Goal: Transaction & Acquisition: Purchase product/service

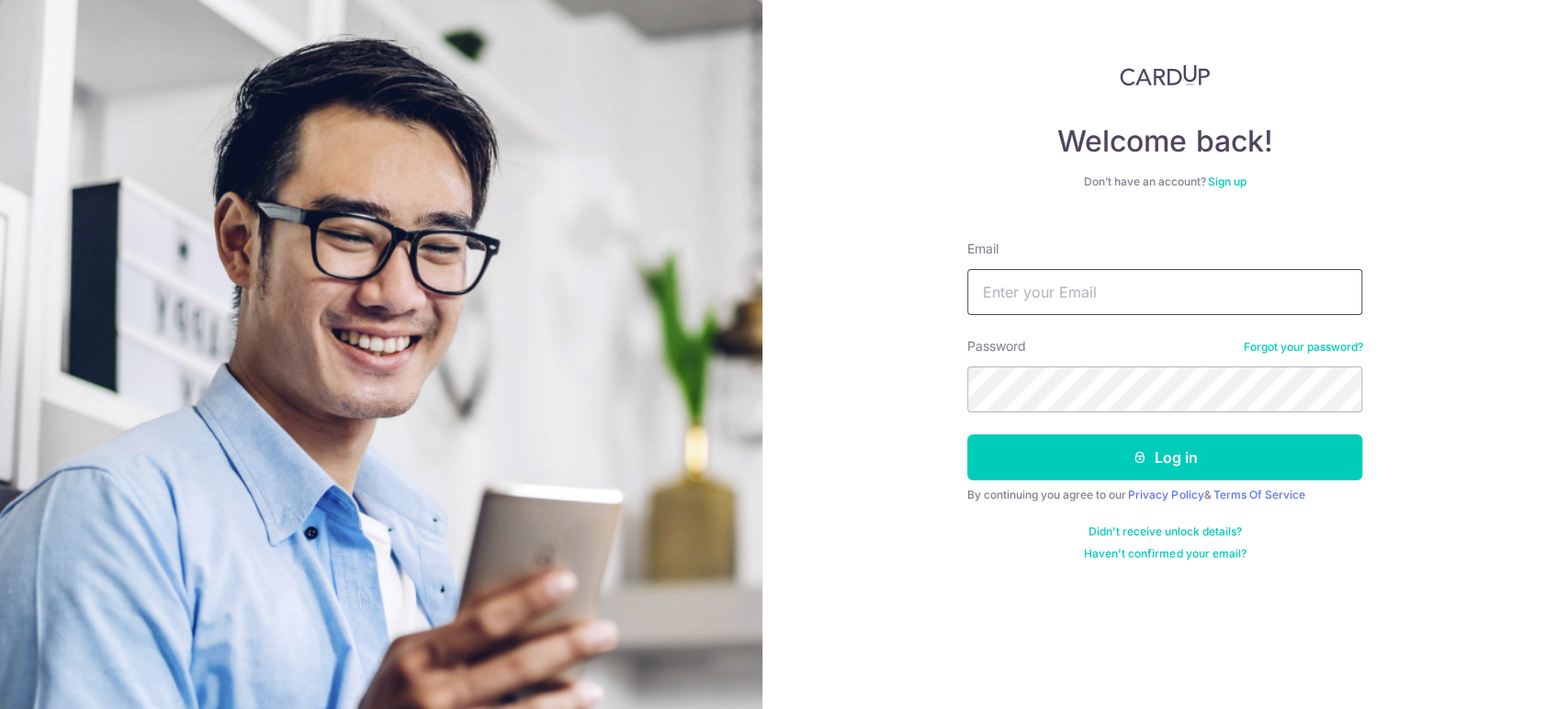
click at [1053, 299] on input "Email" at bounding box center [1164, 292] width 395 height 46
drag, startPoint x: 1180, startPoint y: 290, endPoint x: 827, endPoint y: 316, distance: 354.0
click at [827, 316] on div "Welcome back! Don’t have an account? Sign up Email law2367799@gmail.com Passwor…" at bounding box center [1166, 354] width 806 height 709
type input "kianmenglaw@yahoo.com"
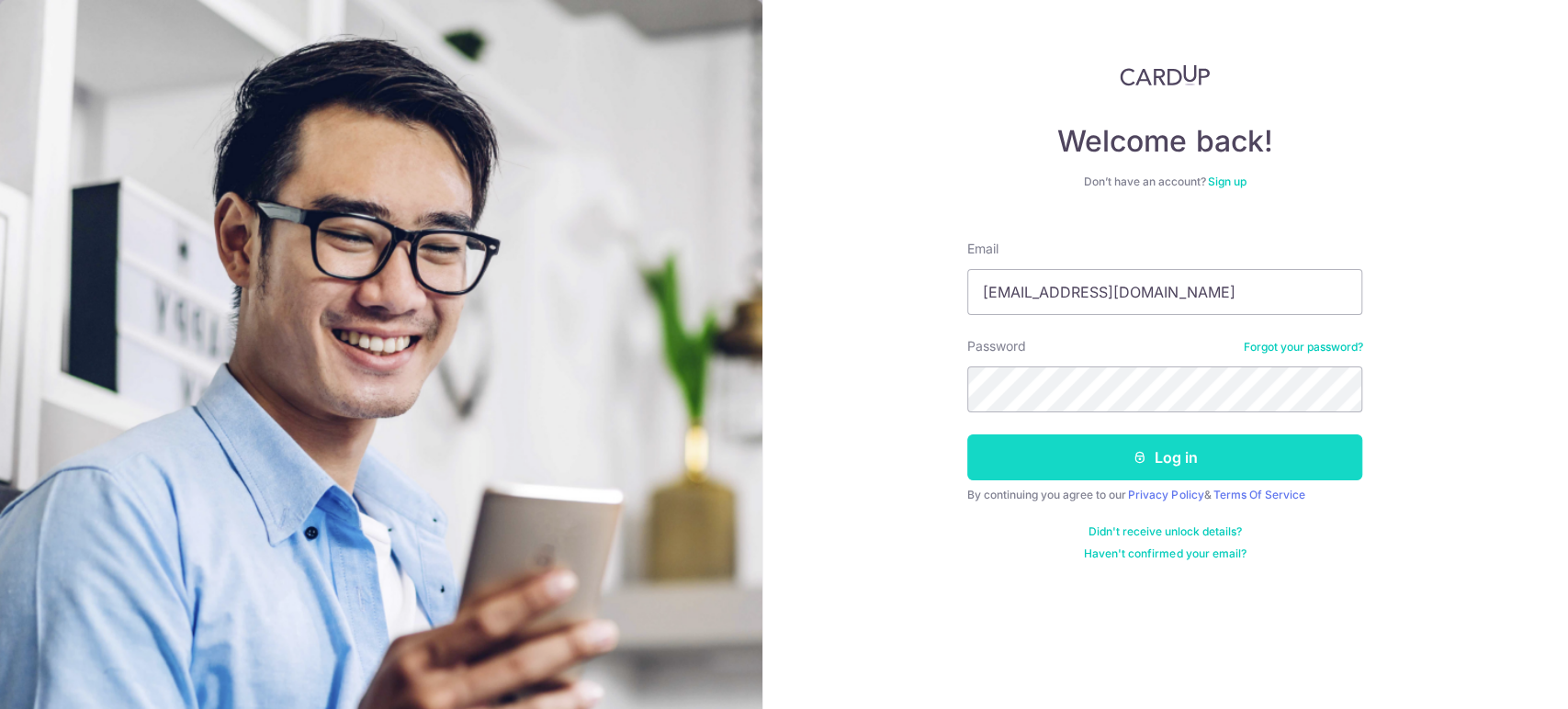
click at [1220, 463] on button "Log in" at bounding box center [1164, 457] width 395 height 46
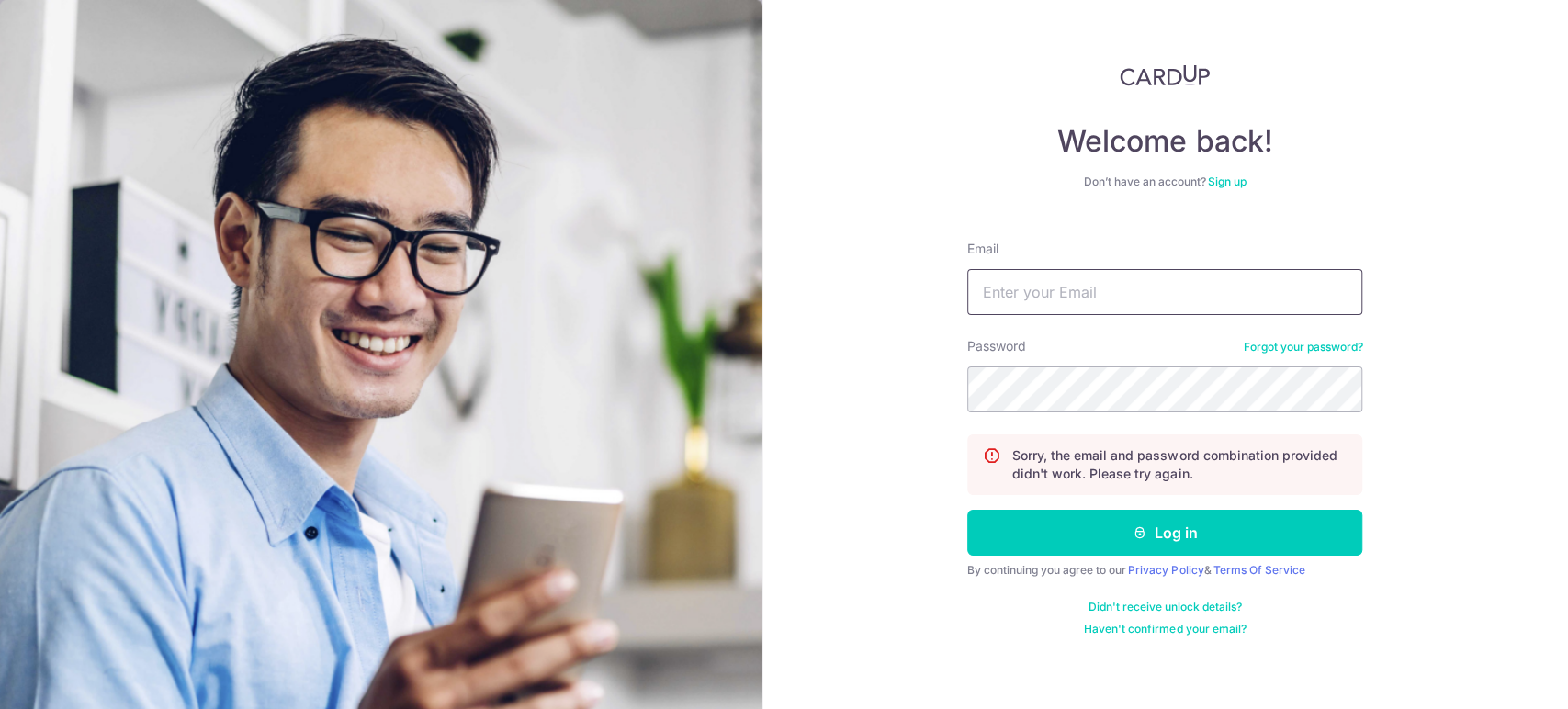
click at [1110, 296] on input "Email" at bounding box center [1164, 292] width 395 height 46
click at [1152, 291] on input "Email" at bounding box center [1164, 292] width 395 height 46
type input "kianmenglaw@yahoo.com"
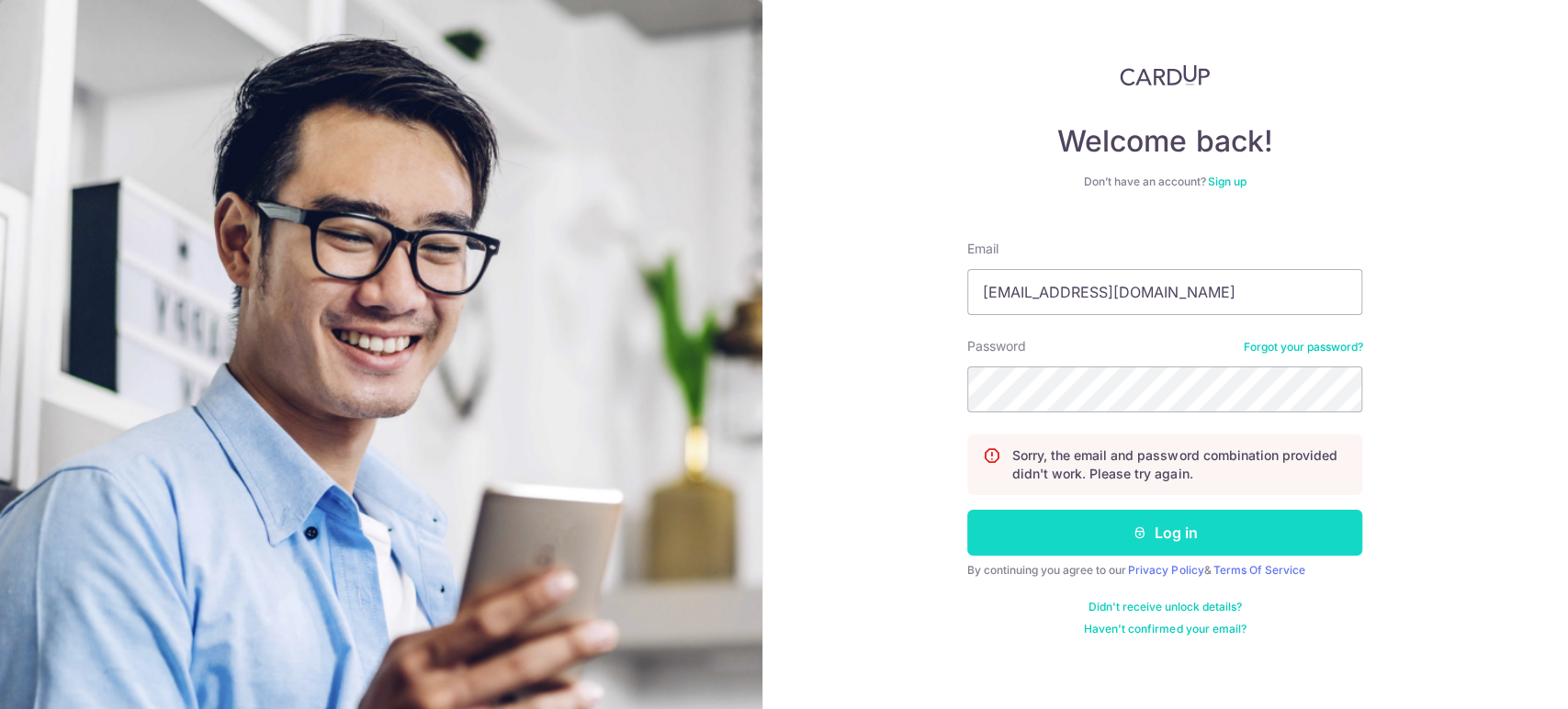
click at [1248, 536] on button "Log in" at bounding box center [1164, 532] width 395 height 46
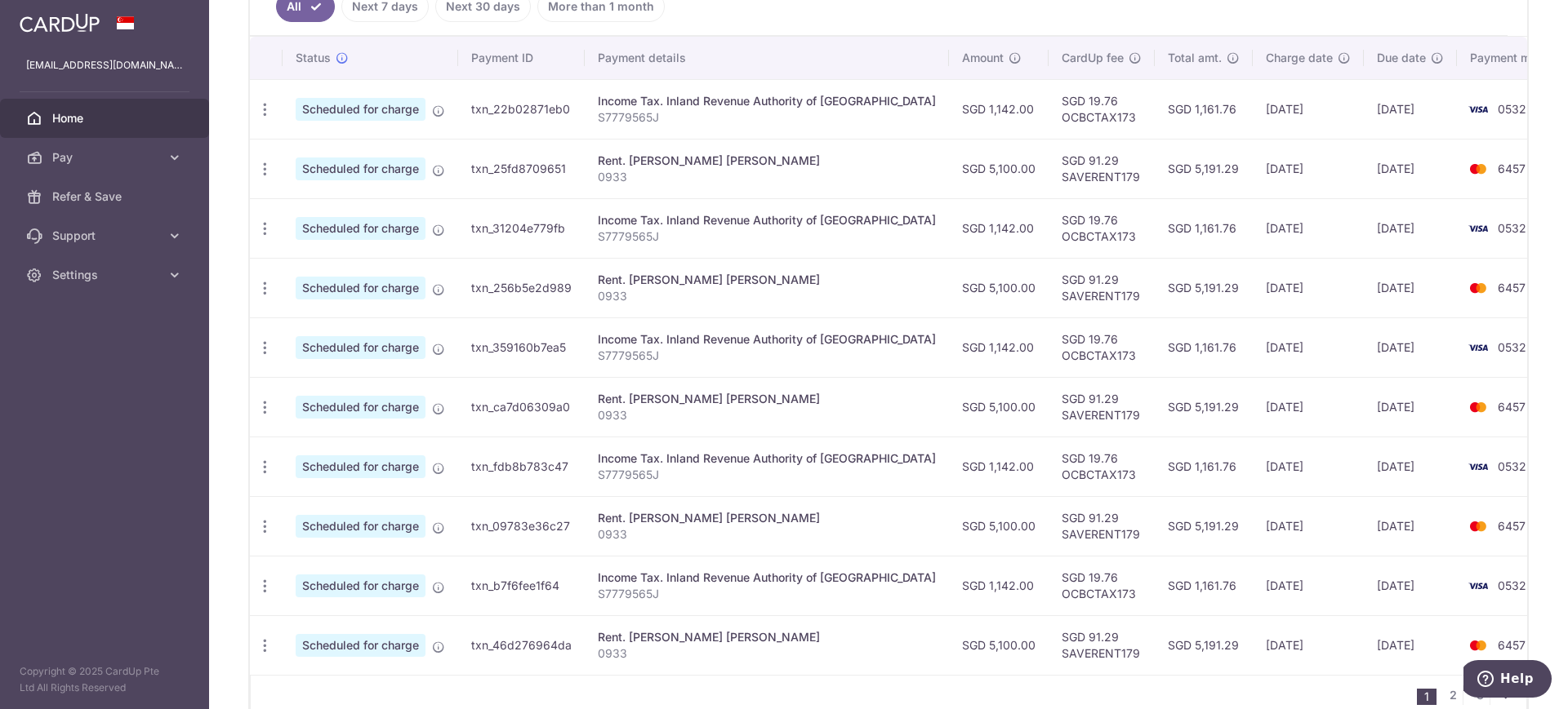
scroll to position [348, 0]
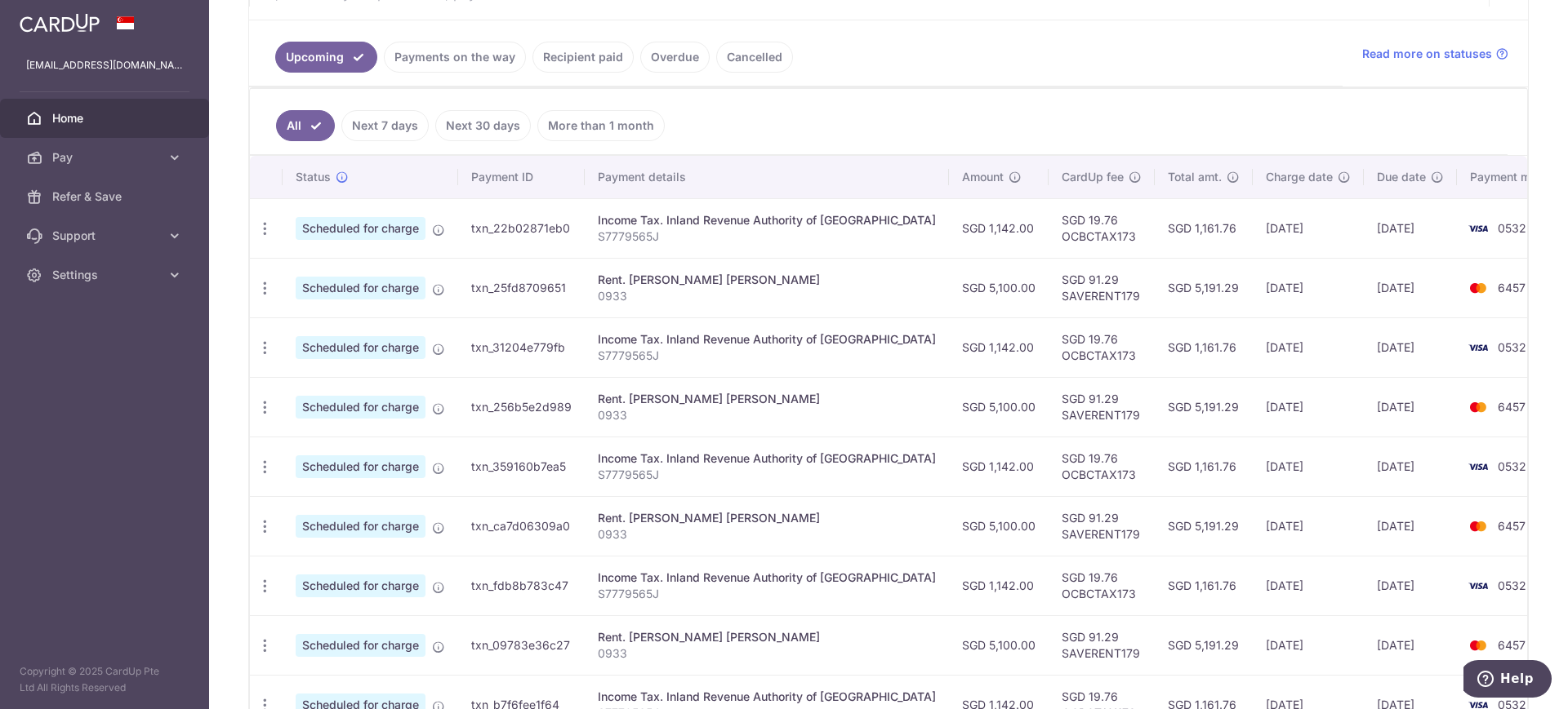
click at [467, 126] on link "Next 30 days" at bounding box center [483, 125] width 96 height 31
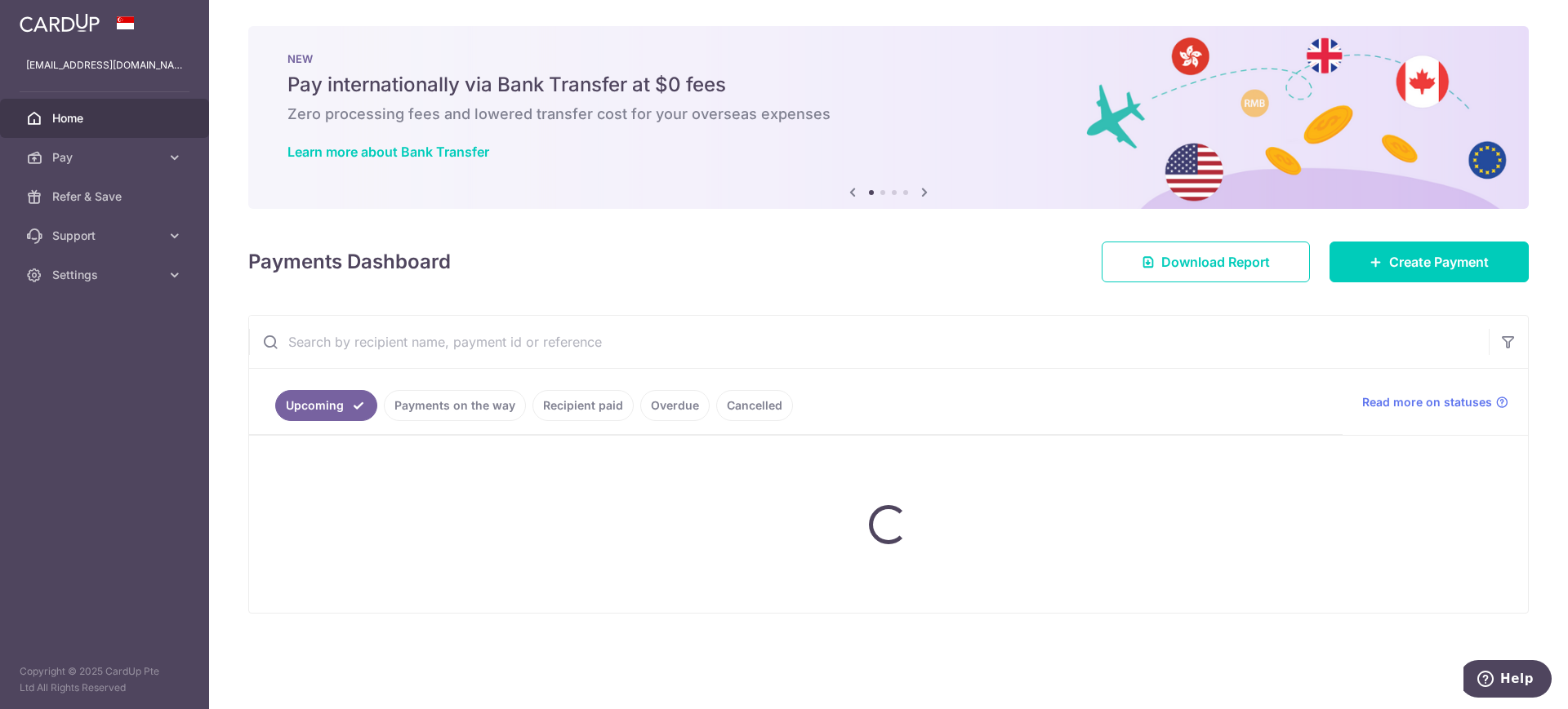
scroll to position [0, 0]
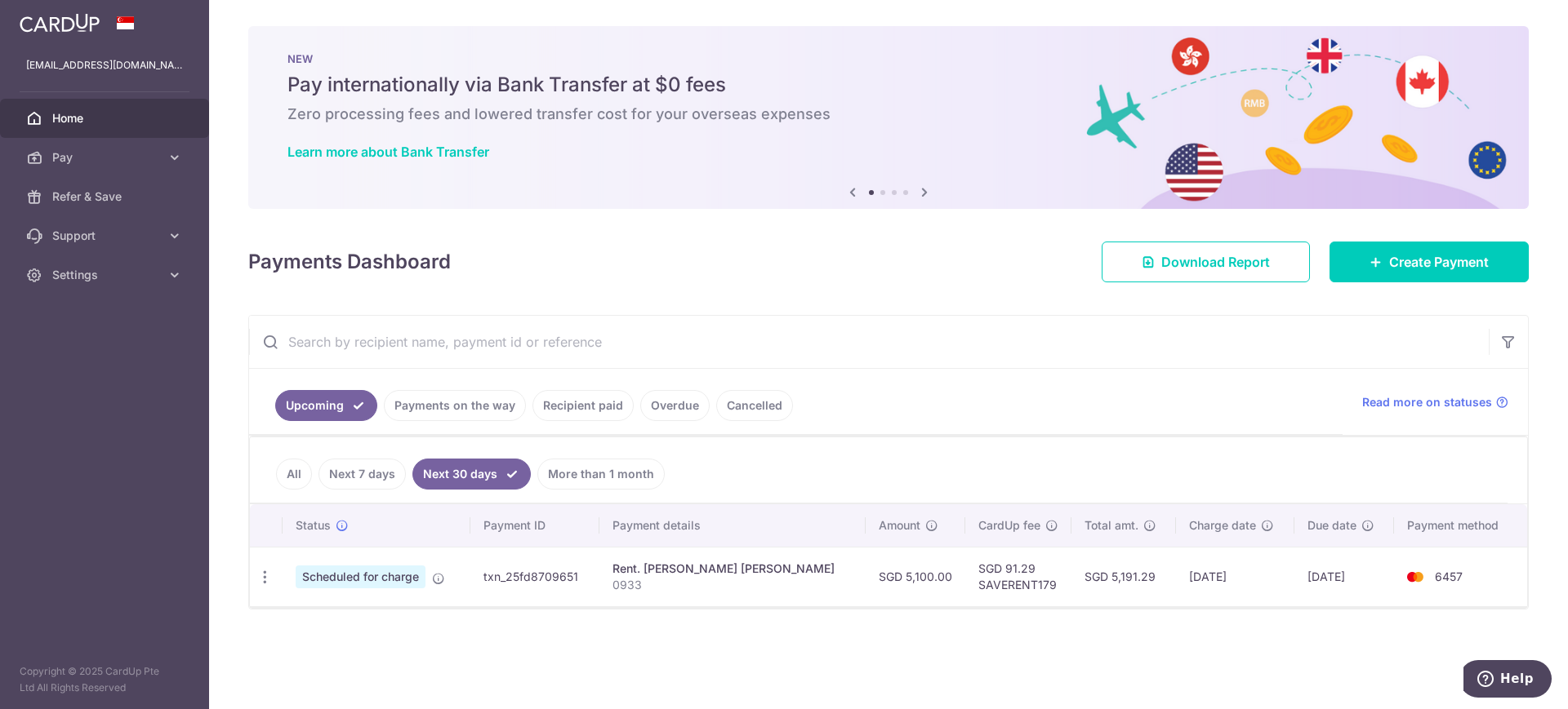
click at [382, 472] on link "Next 7 days" at bounding box center [362, 474] width 87 height 31
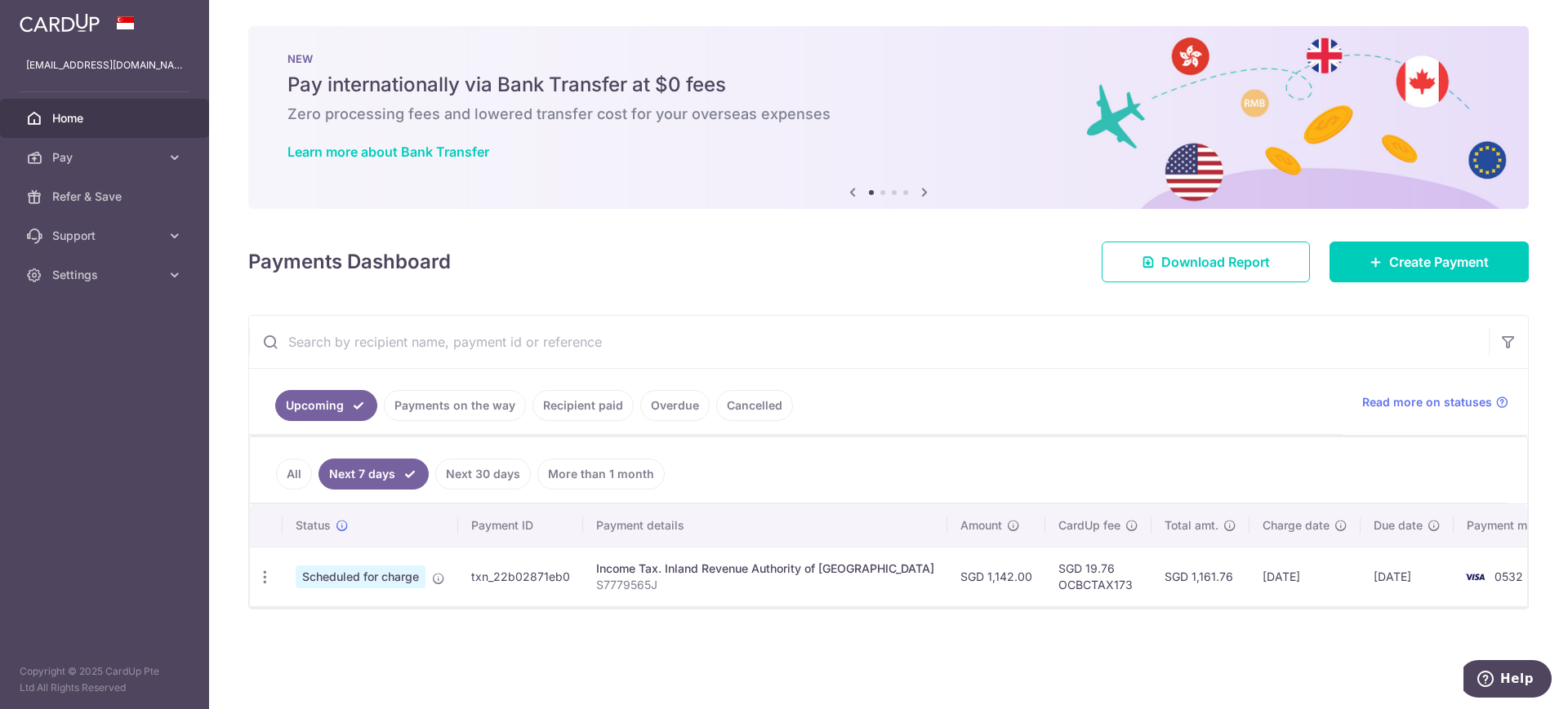
click at [616, 401] on link "Recipient paid" at bounding box center [583, 406] width 101 height 31
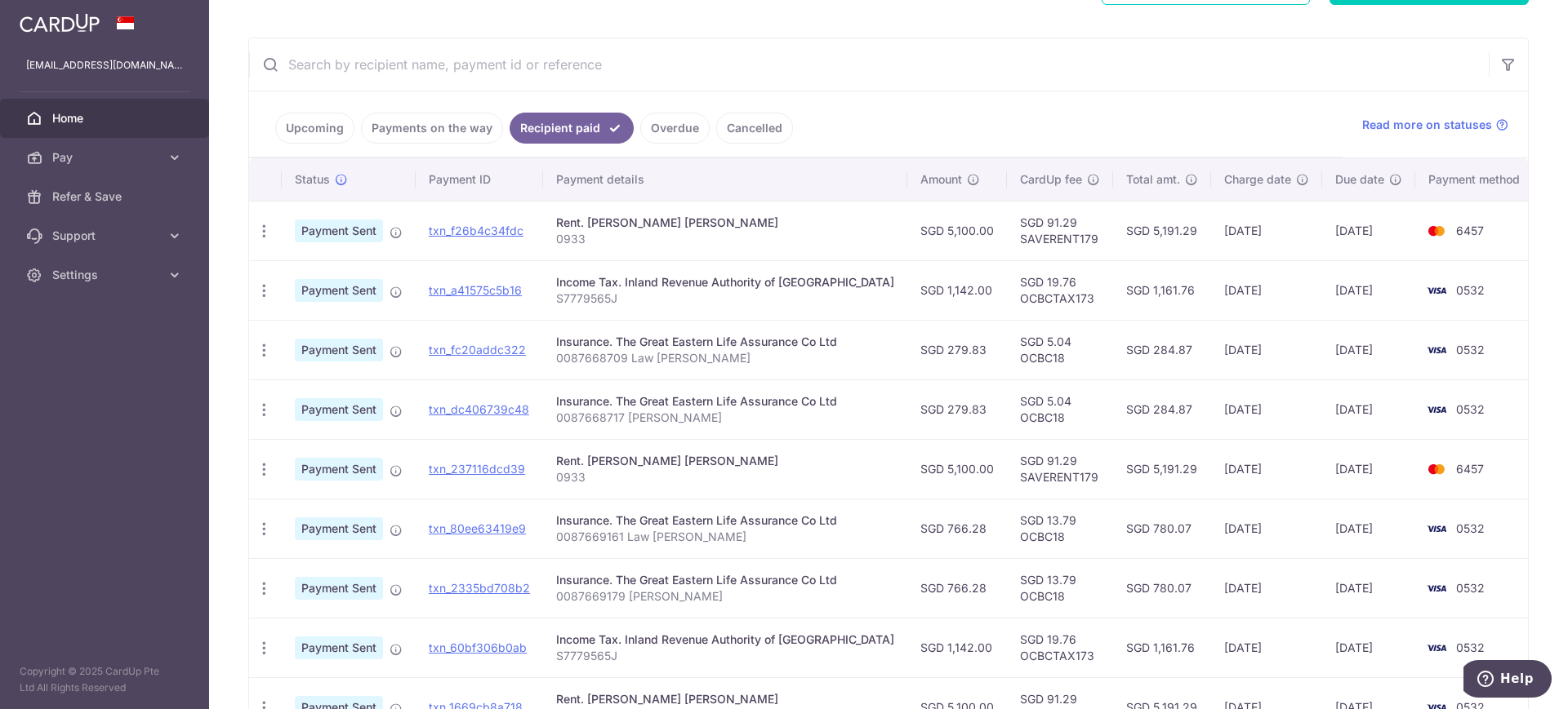
scroll to position [483, 0]
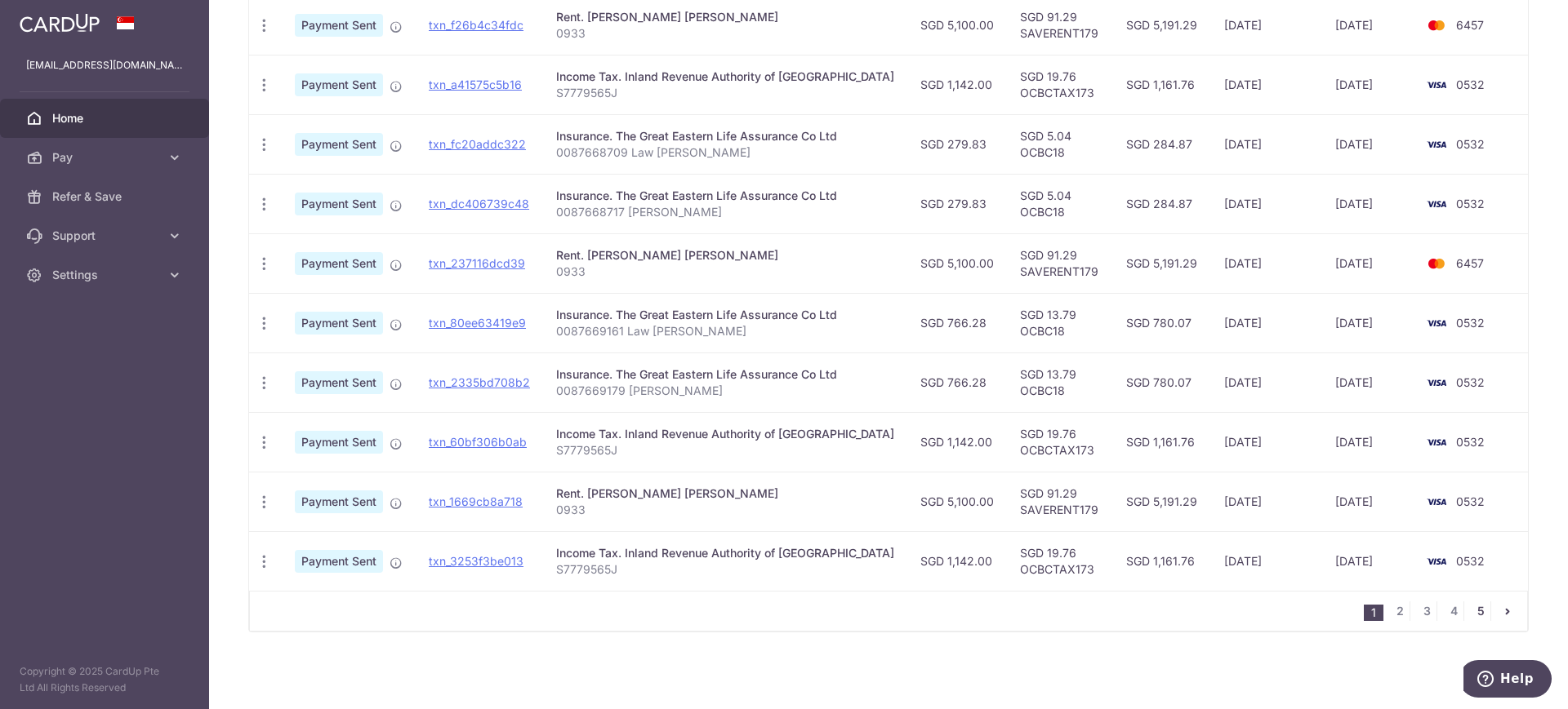
click at [1393, 610] on link "5" at bounding box center [1480, 611] width 19 height 19
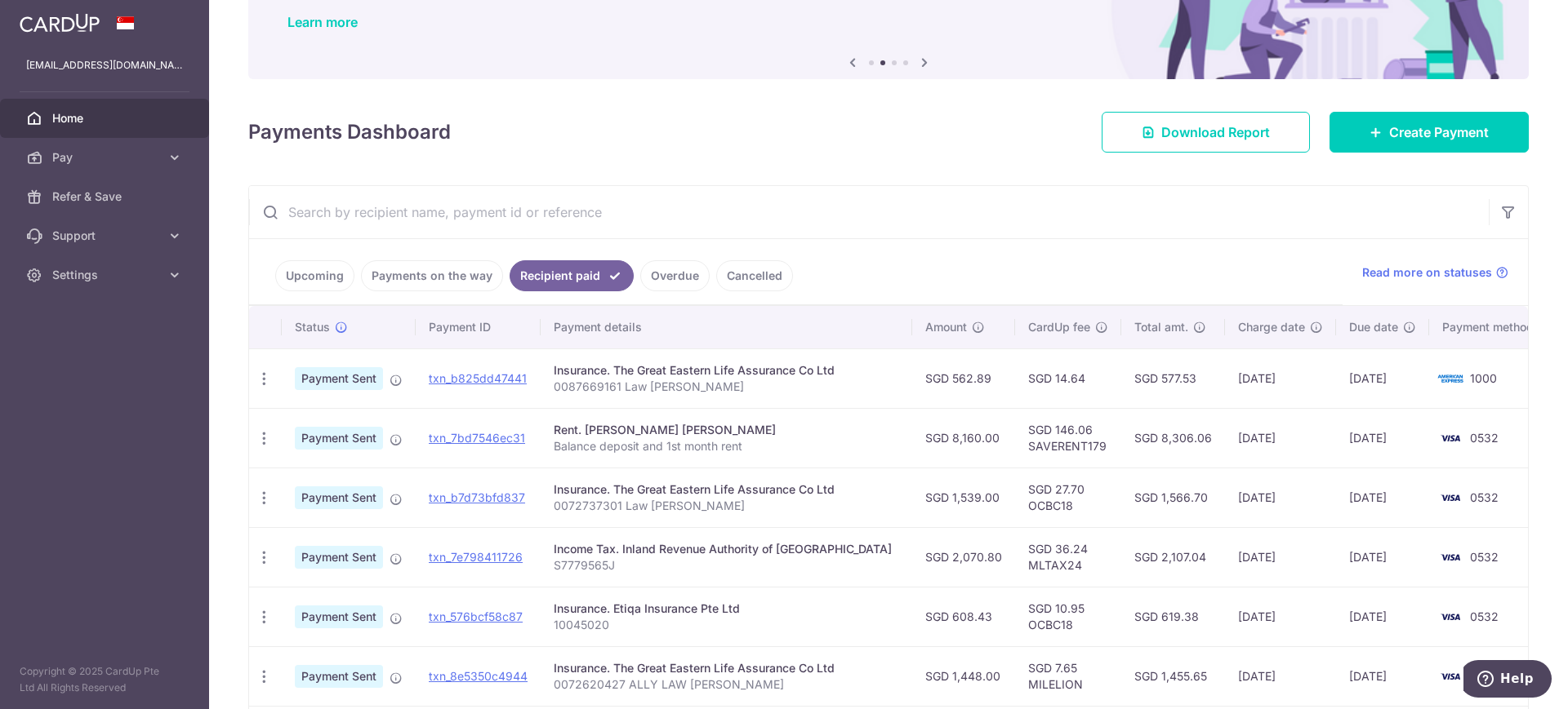
scroll to position [304, 0]
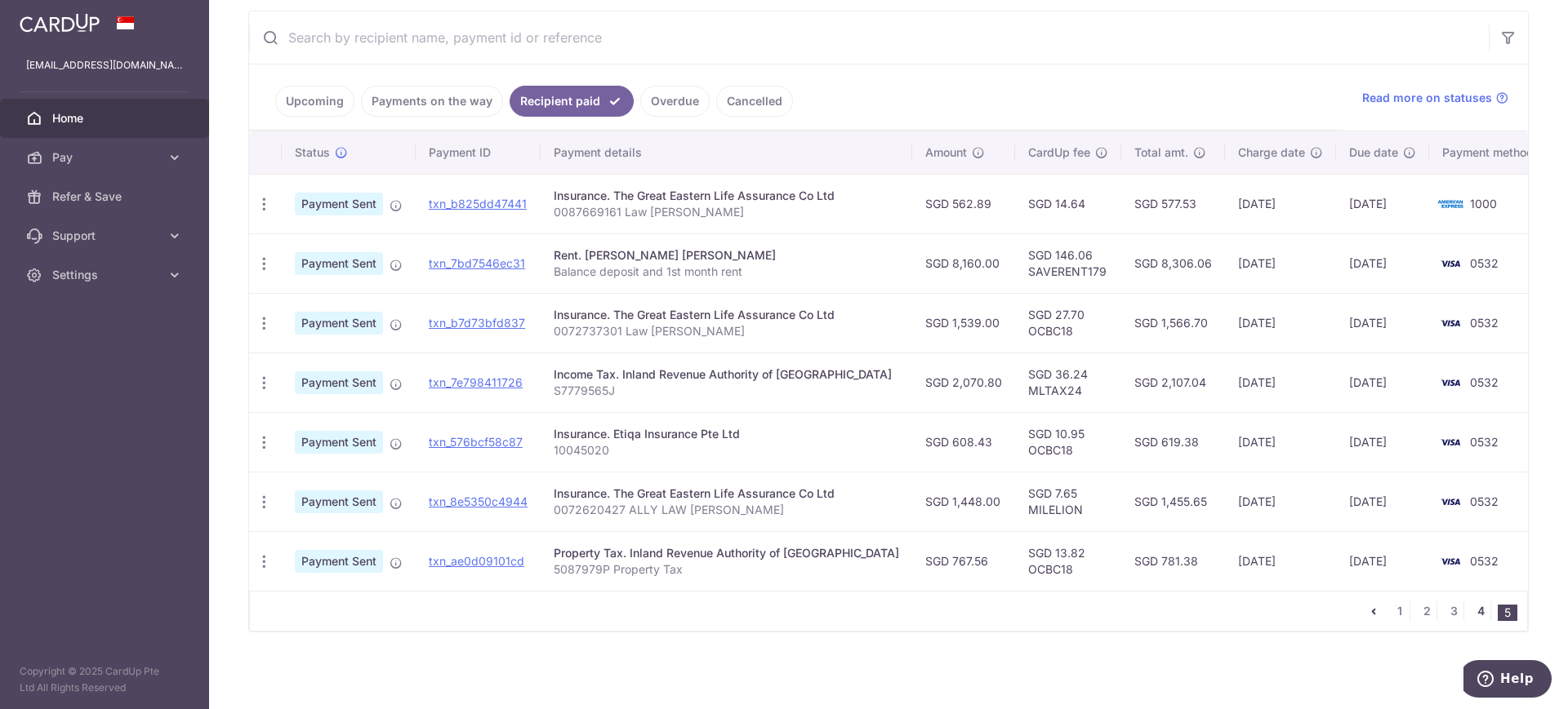
click at [1393, 612] on link "4" at bounding box center [1480, 611] width 19 height 19
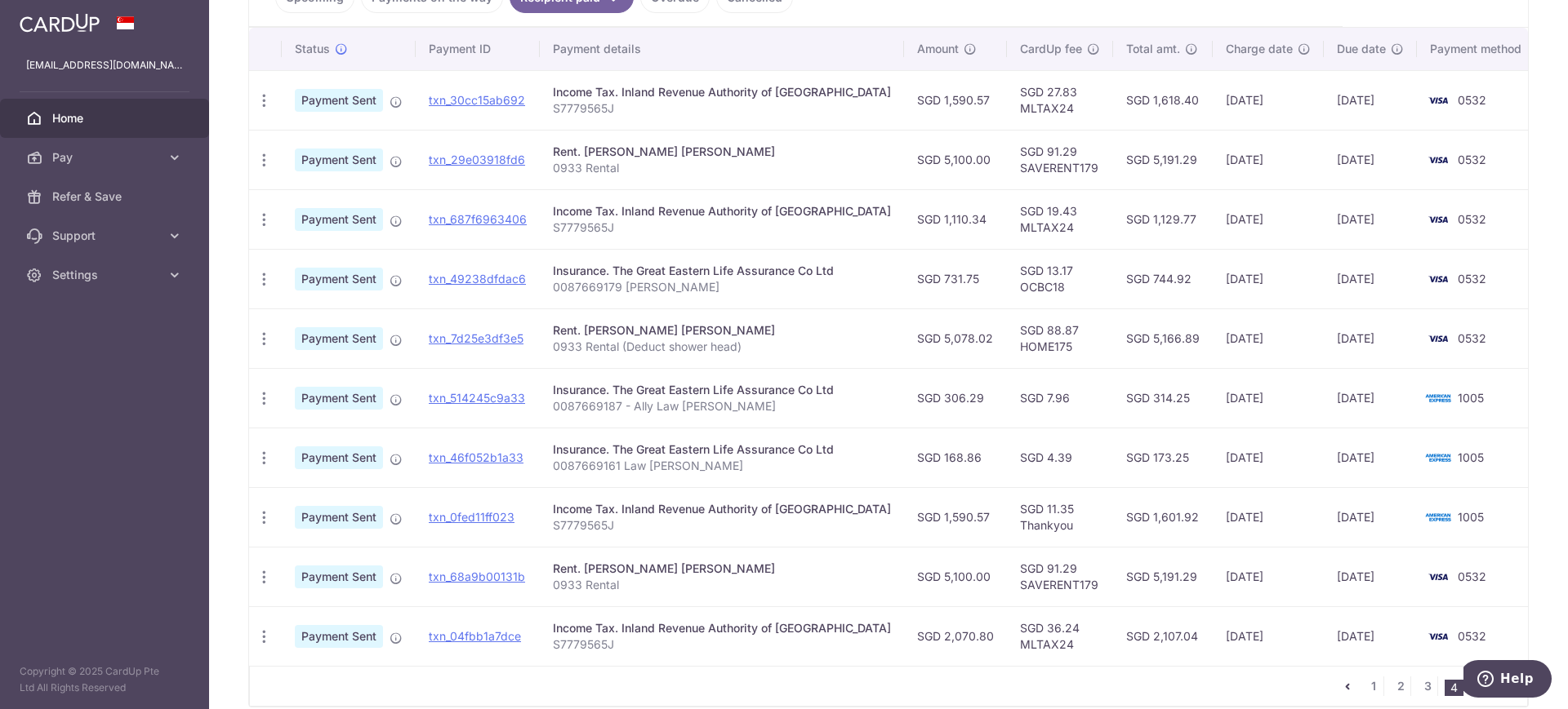
scroll to position [483, 0]
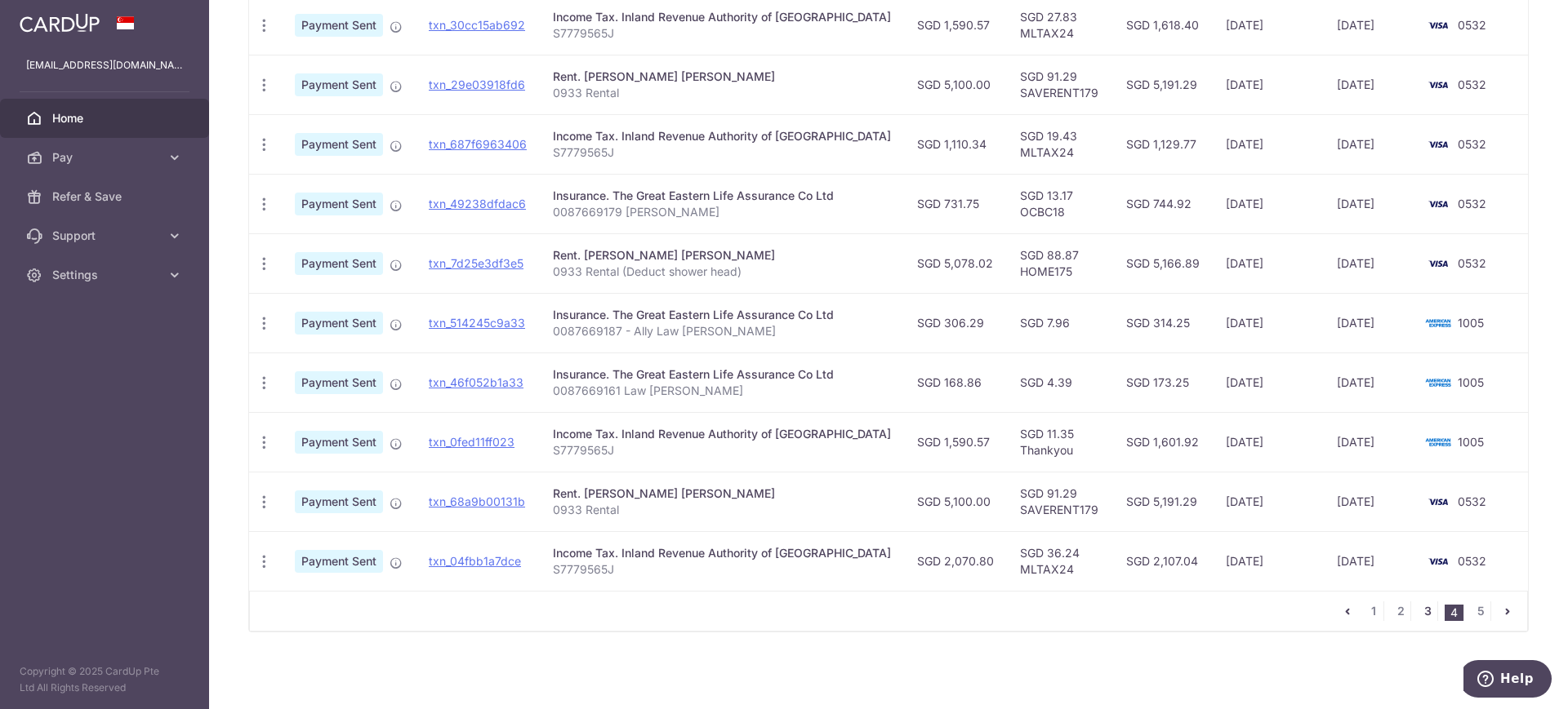
click at [1393, 613] on link "3" at bounding box center [1427, 611] width 19 height 19
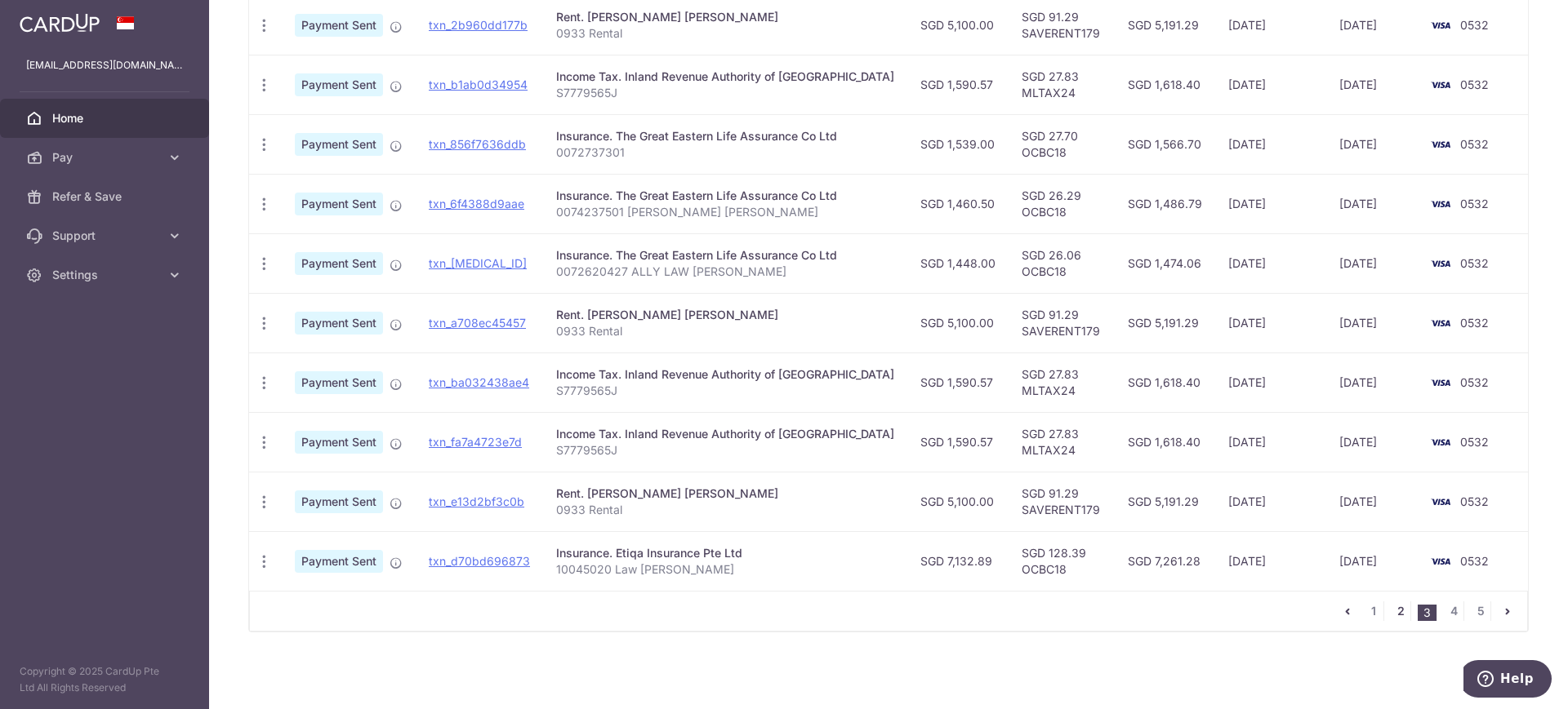
click at [1390, 613] on link "2" at bounding box center [1400, 611] width 19 height 19
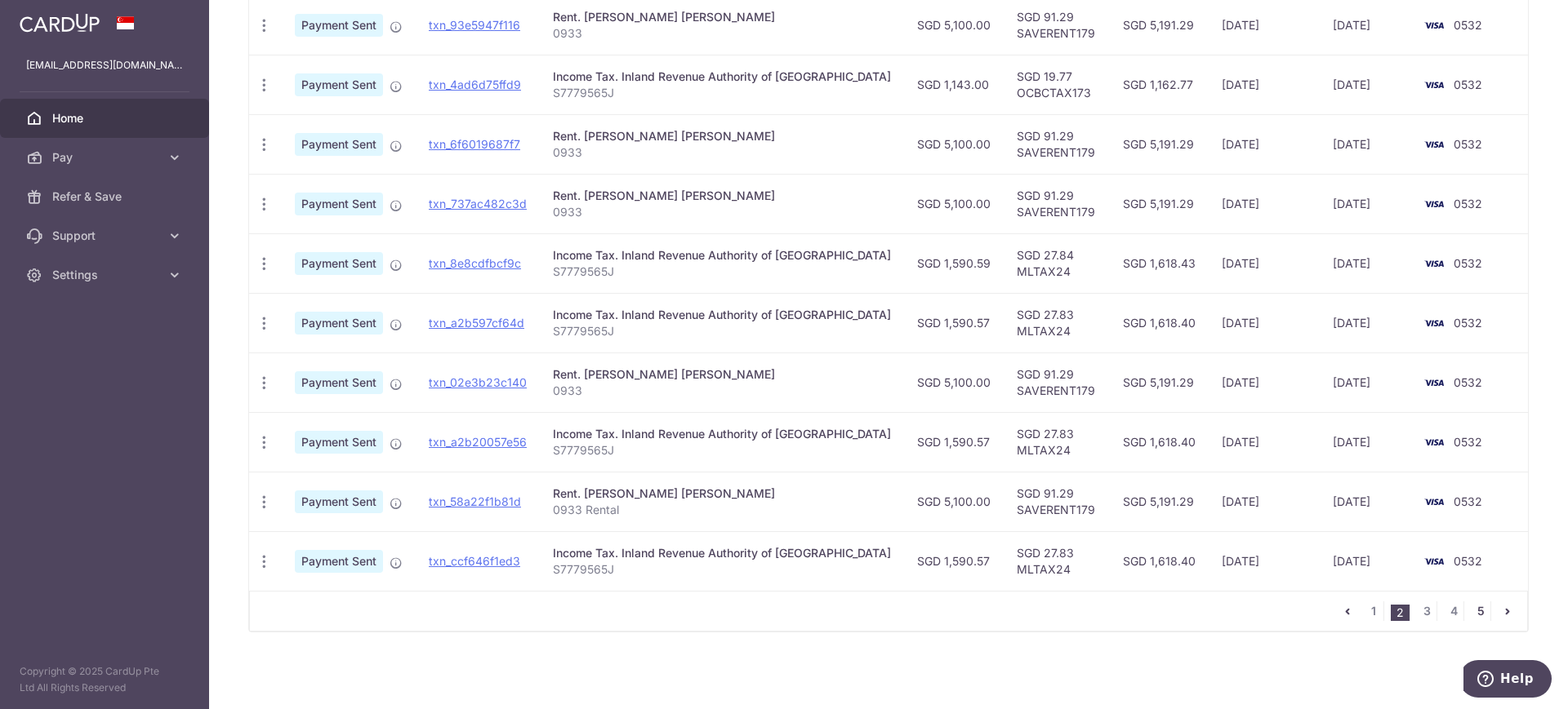
click at [1393, 616] on link "5" at bounding box center [1480, 611] width 19 height 19
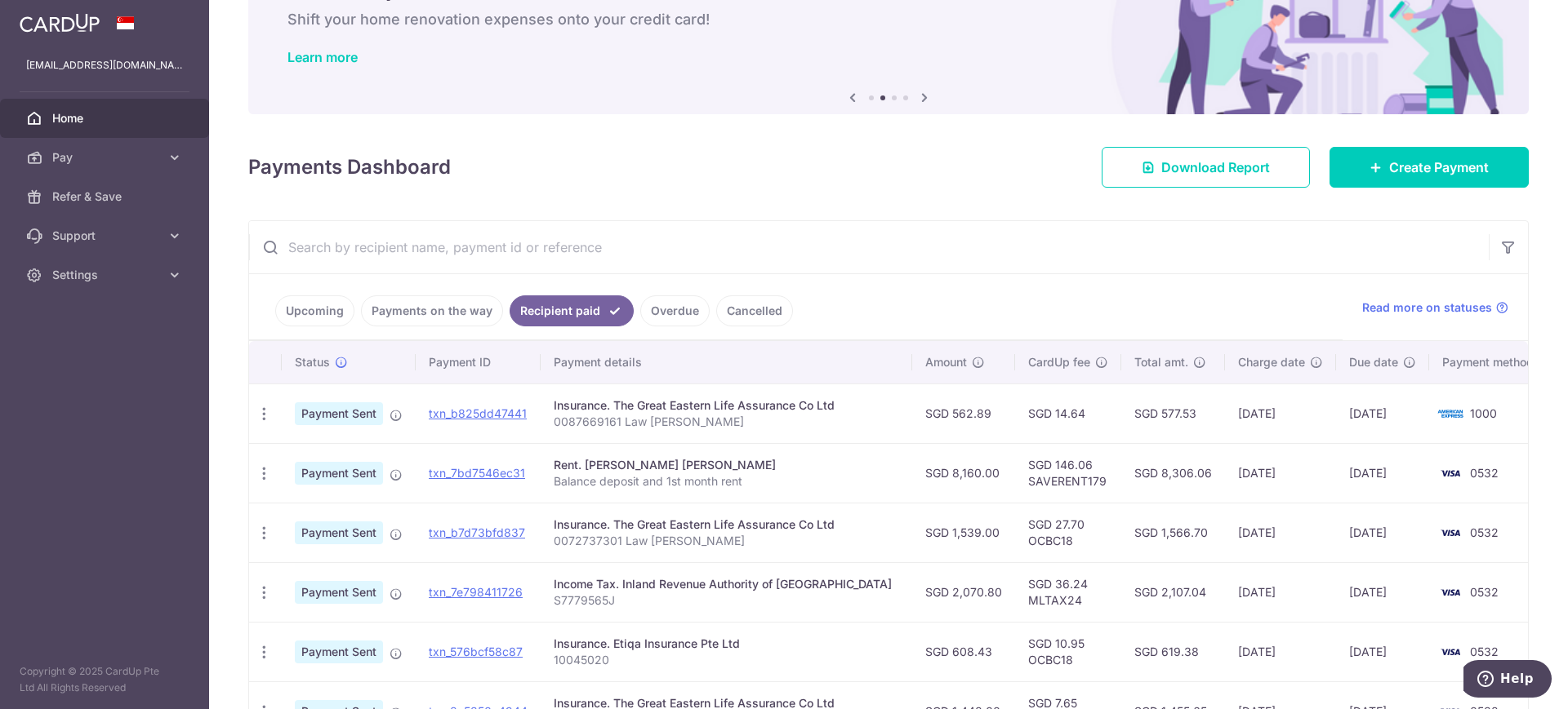
scroll to position [304, 0]
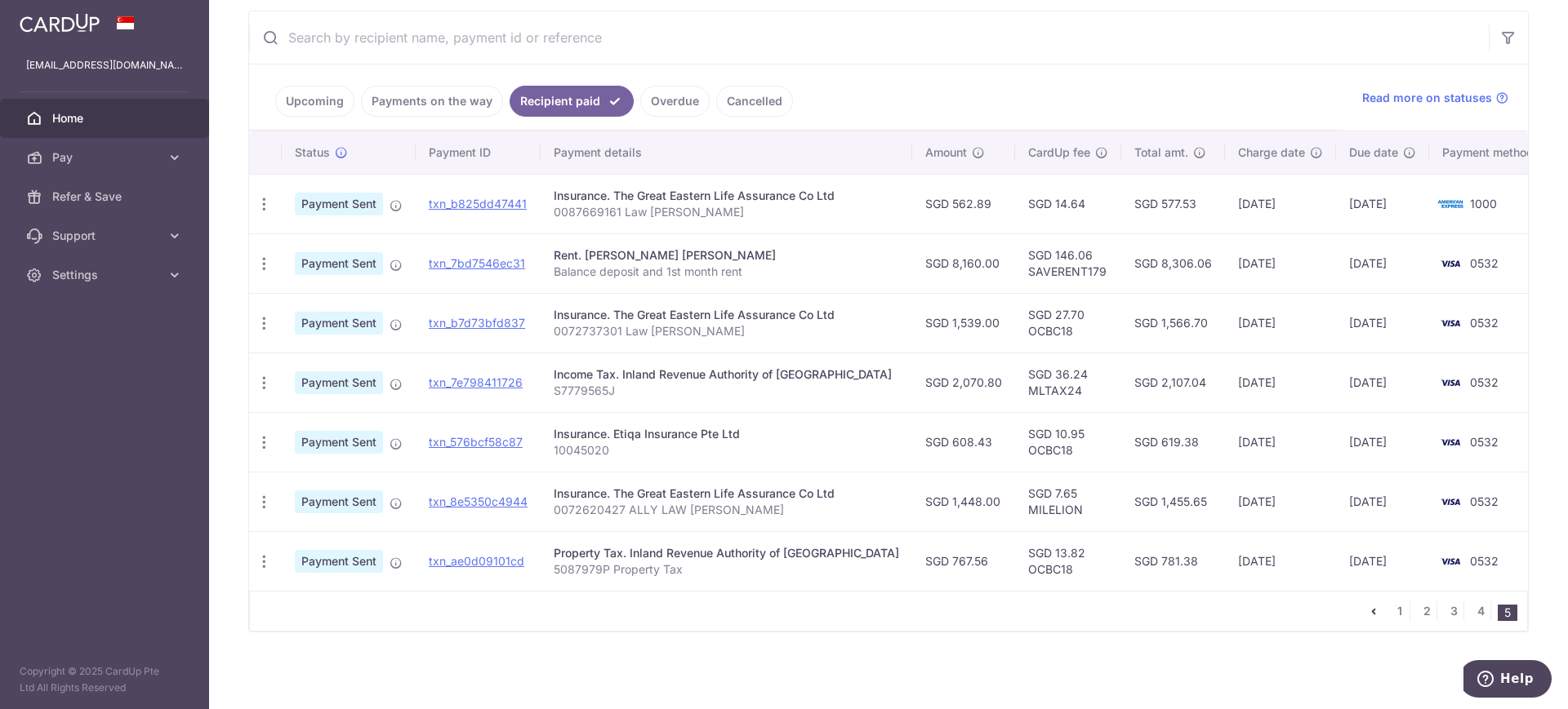
click at [640, 435] on div "Insurance. Etiqa Insurance Pte Ltd" at bounding box center [726, 434] width 346 height 16
click at [276, 451] on div "PDF Receipt" at bounding box center [265, 443] width 30 height 30
click at [708, 453] on p "10045020" at bounding box center [726, 450] width 346 height 16
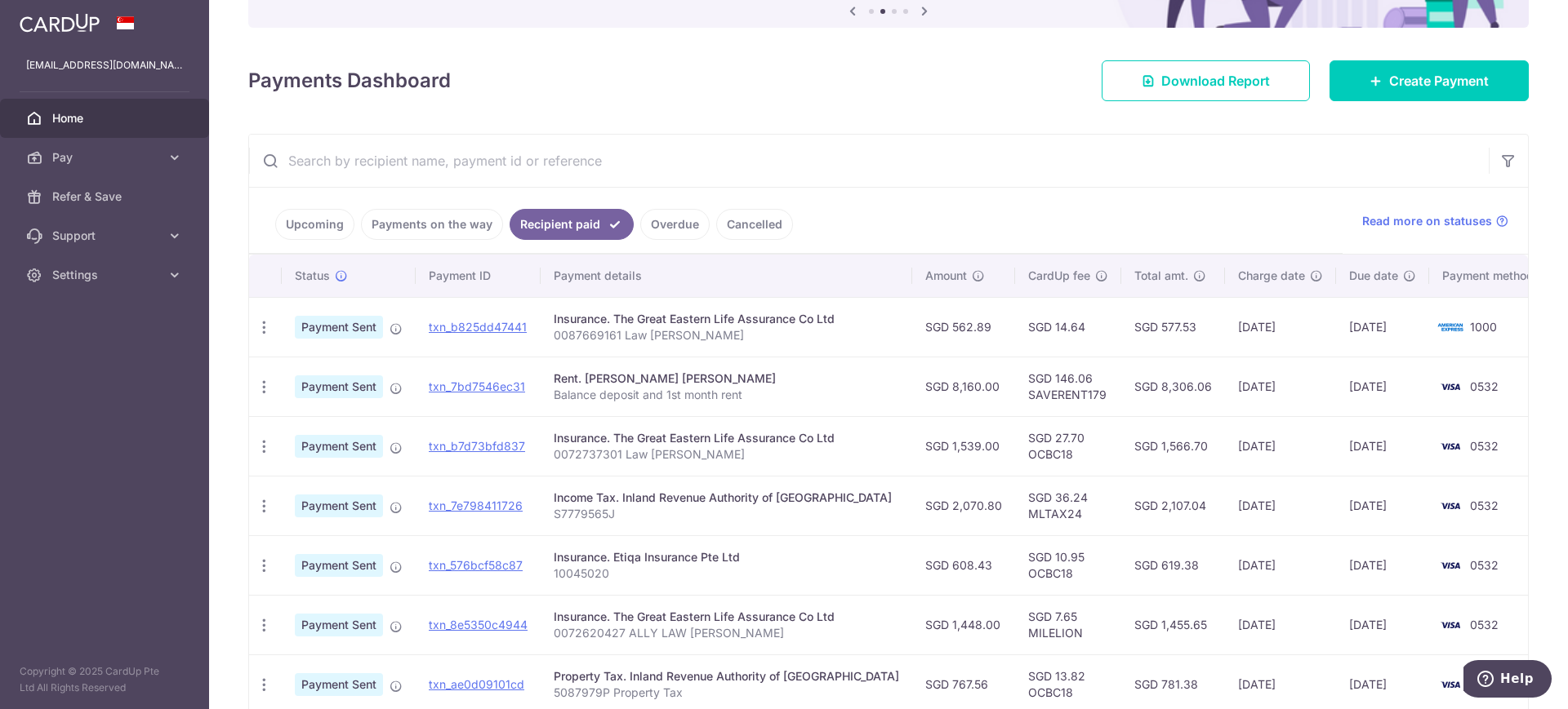
scroll to position [0, 0]
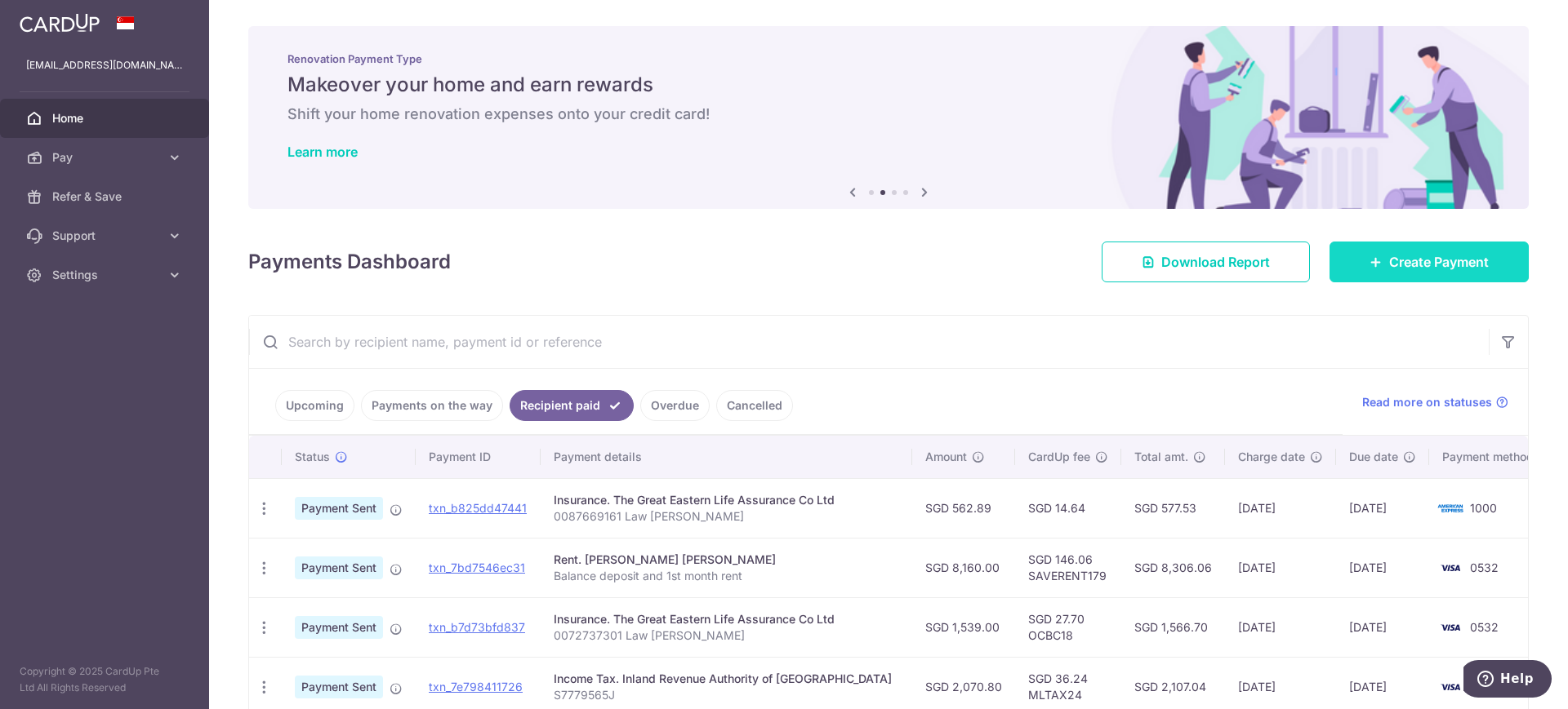
click at [1393, 257] on span "Create Payment" at bounding box center [1439, 261] width 100 height 19
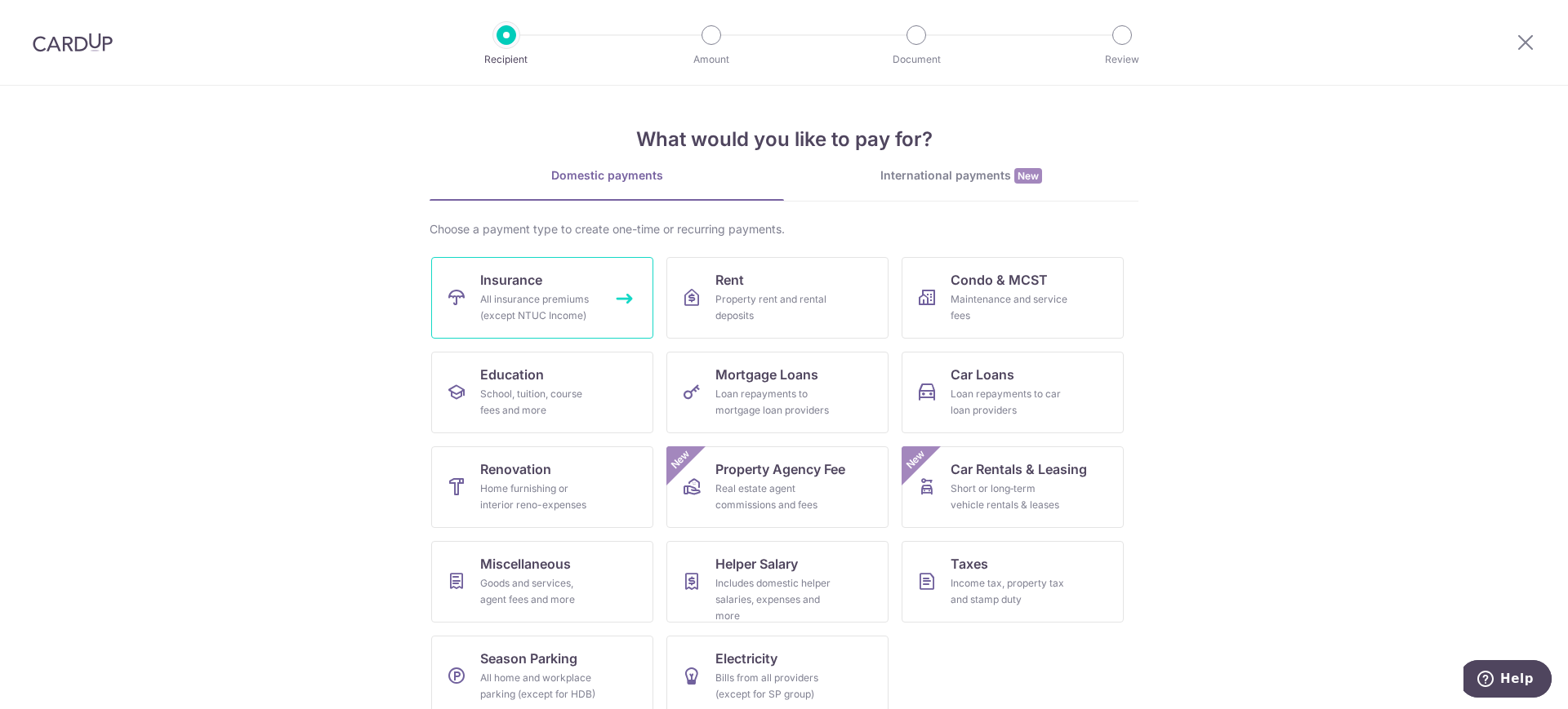
click at [516, 295] on div "All insurance premiums (except NTUC Income)" at bounding box center [538, 308] width 117 height 33
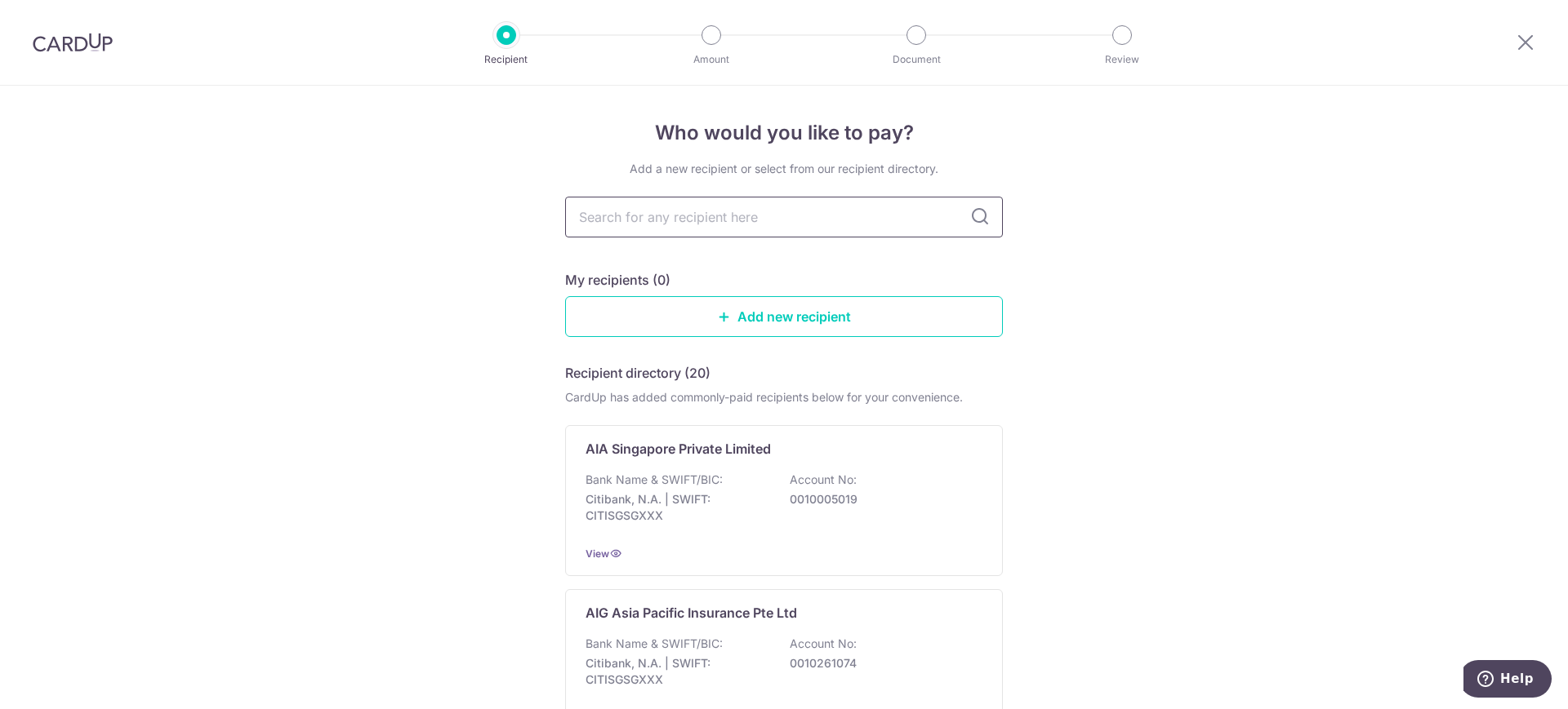
click at [658, 221] on input "text" at bounding box center [784, 217] width 438 height 41
type input "eti"
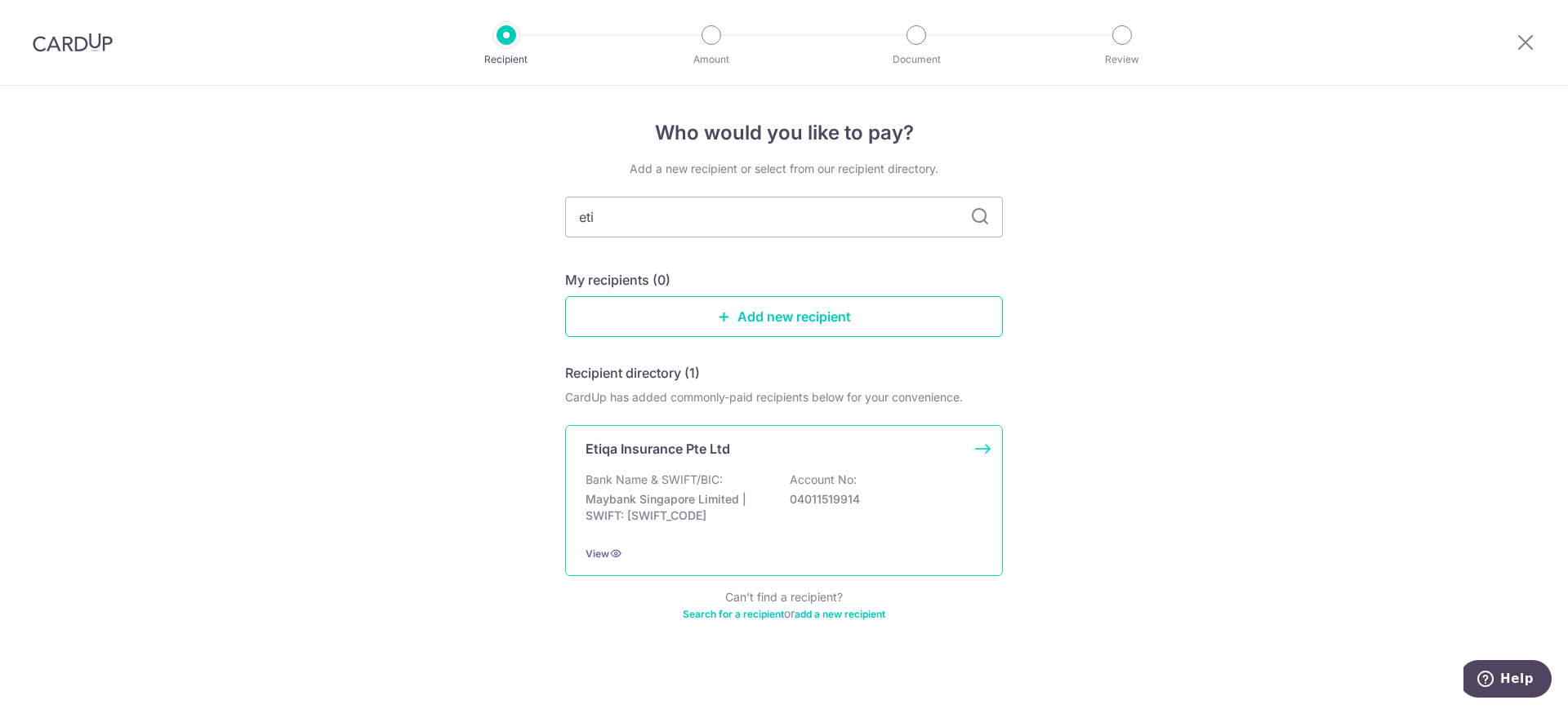
click at [756, 481] on div "Bank Name & SWIFT/BIC: Maybank Singapore Limited | SWIFT: MBBESGS2XXX Account N…" at bounding box center [784, 501] width 396 height 60
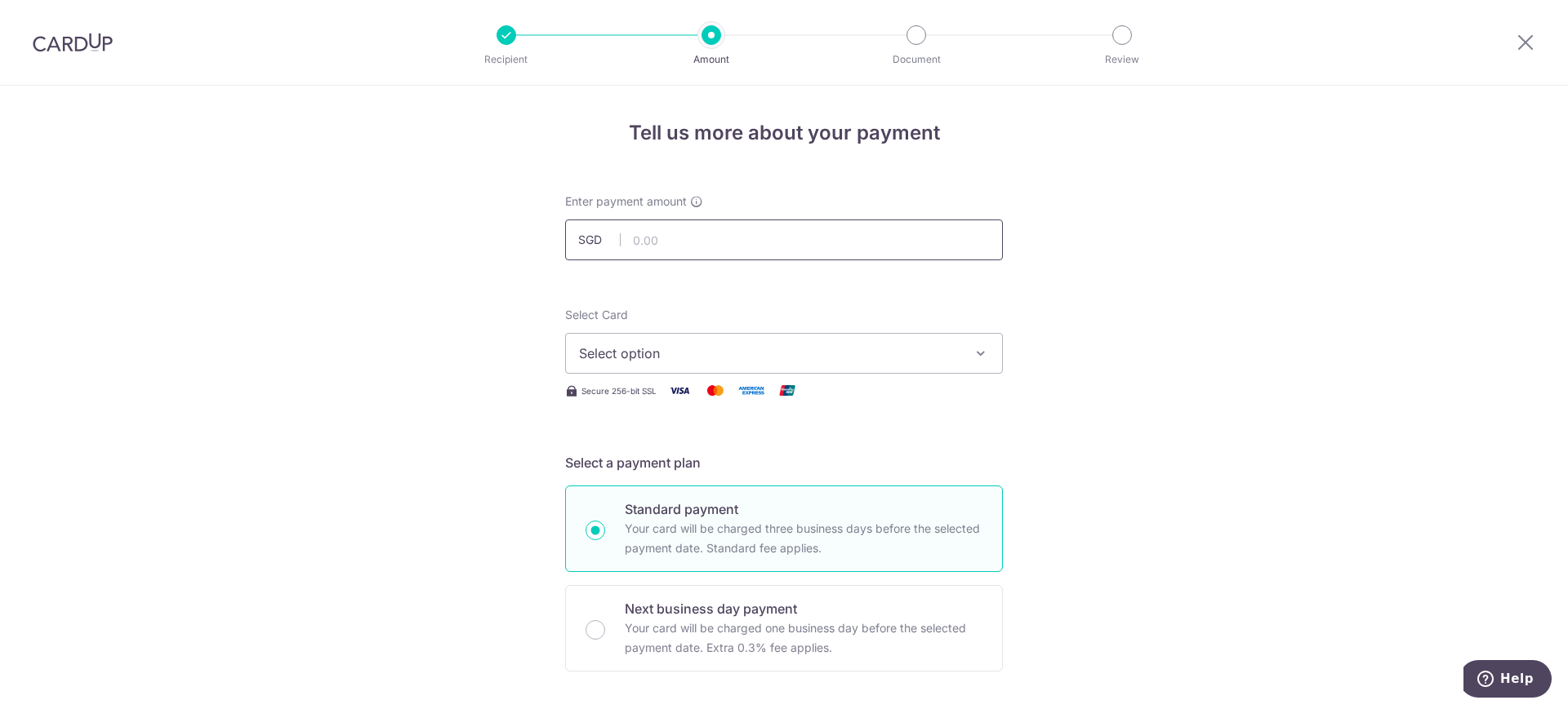
click at [657, 248] on input "text" at bounding box center [784, 240] width 438 height 41
click at [795, 253] on input "text" at bounding box center [784, 240] width 438 height 41
type input "7,132.89"
click at [862, 351] on span "Select option" at bounding box center [769, 353] width 380 height 19
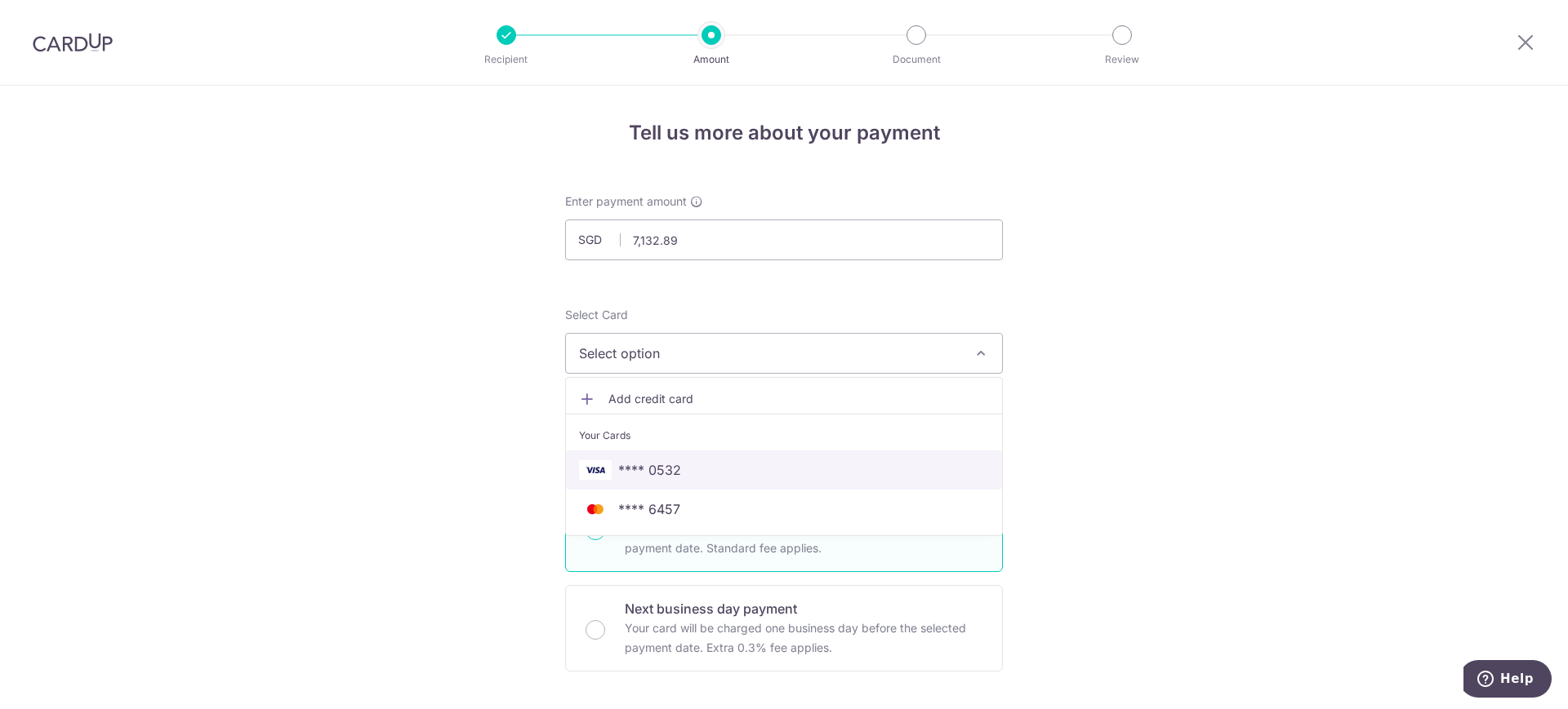
click at [833, 465] on span "**** 0532" at bounding box center [784, 470] width 410 height 19
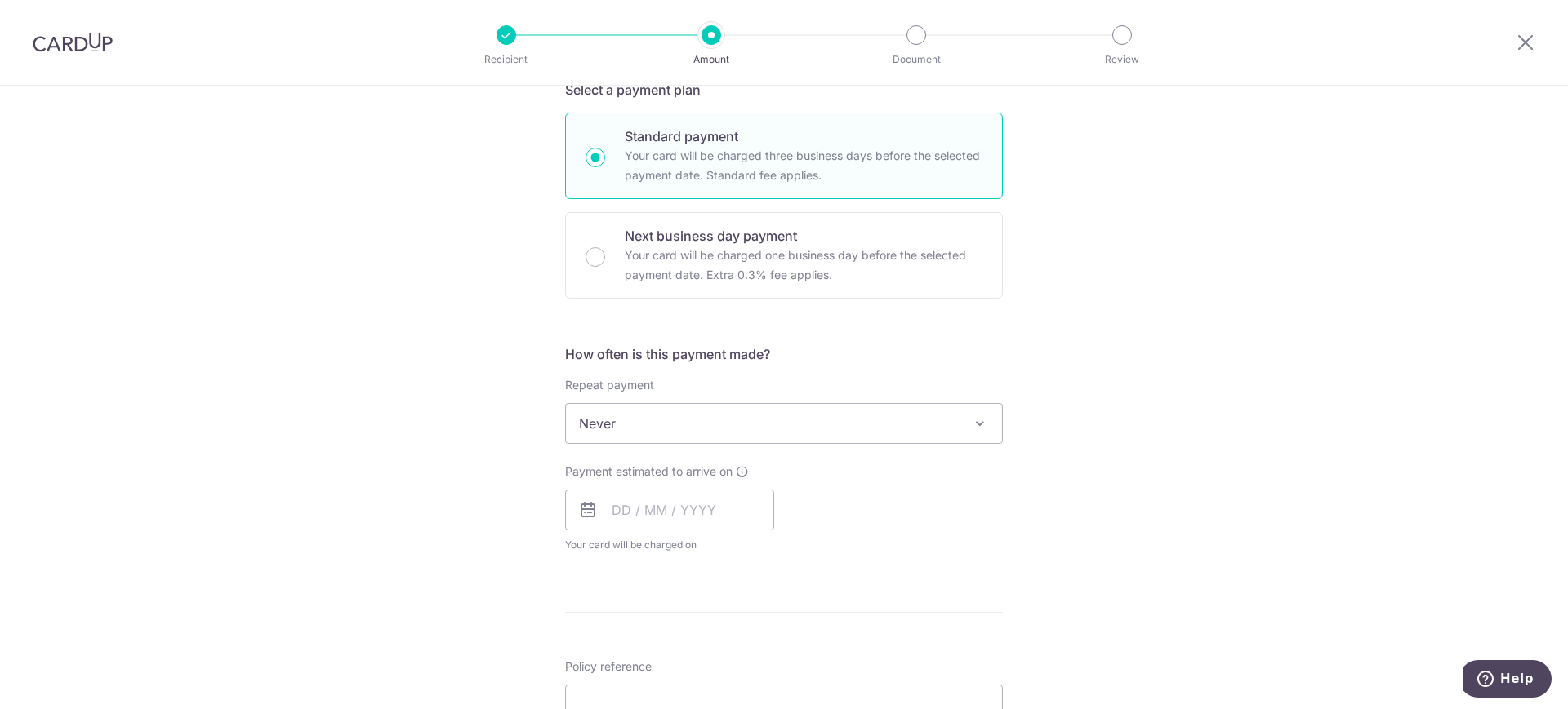
scroll to position [408, 0]
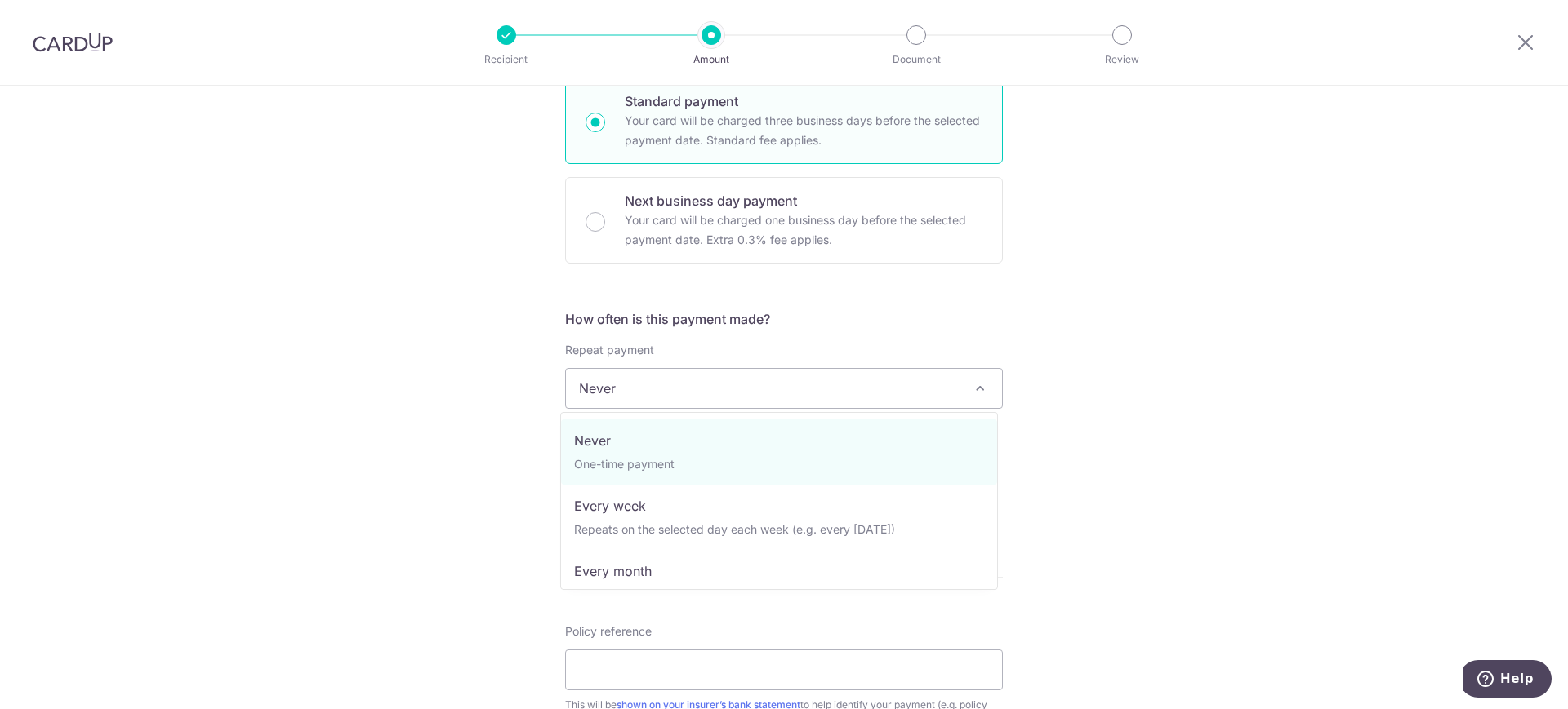
click at [963, 399] on span "Never" at bounding box center [784, 389] width 436 height 39
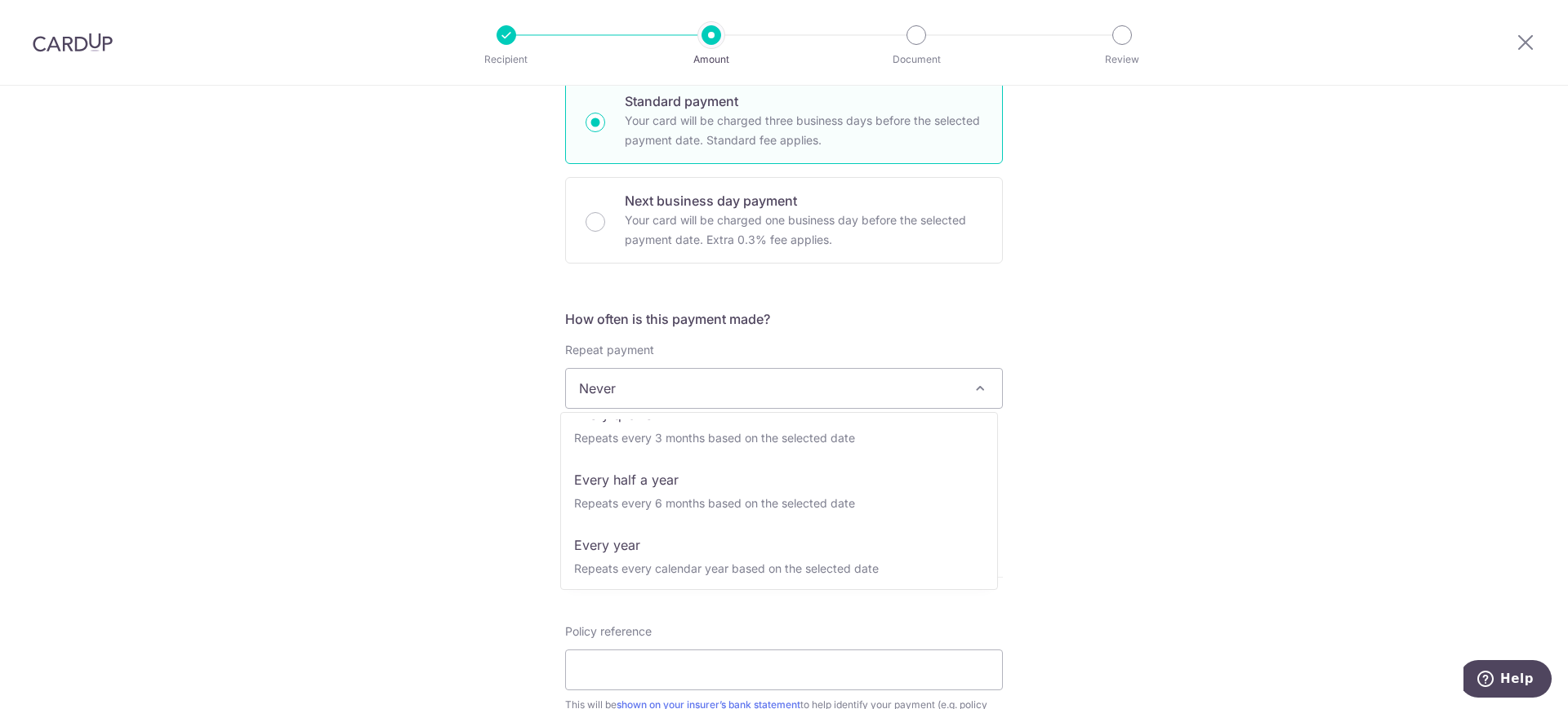
scroll to position [228, 0]
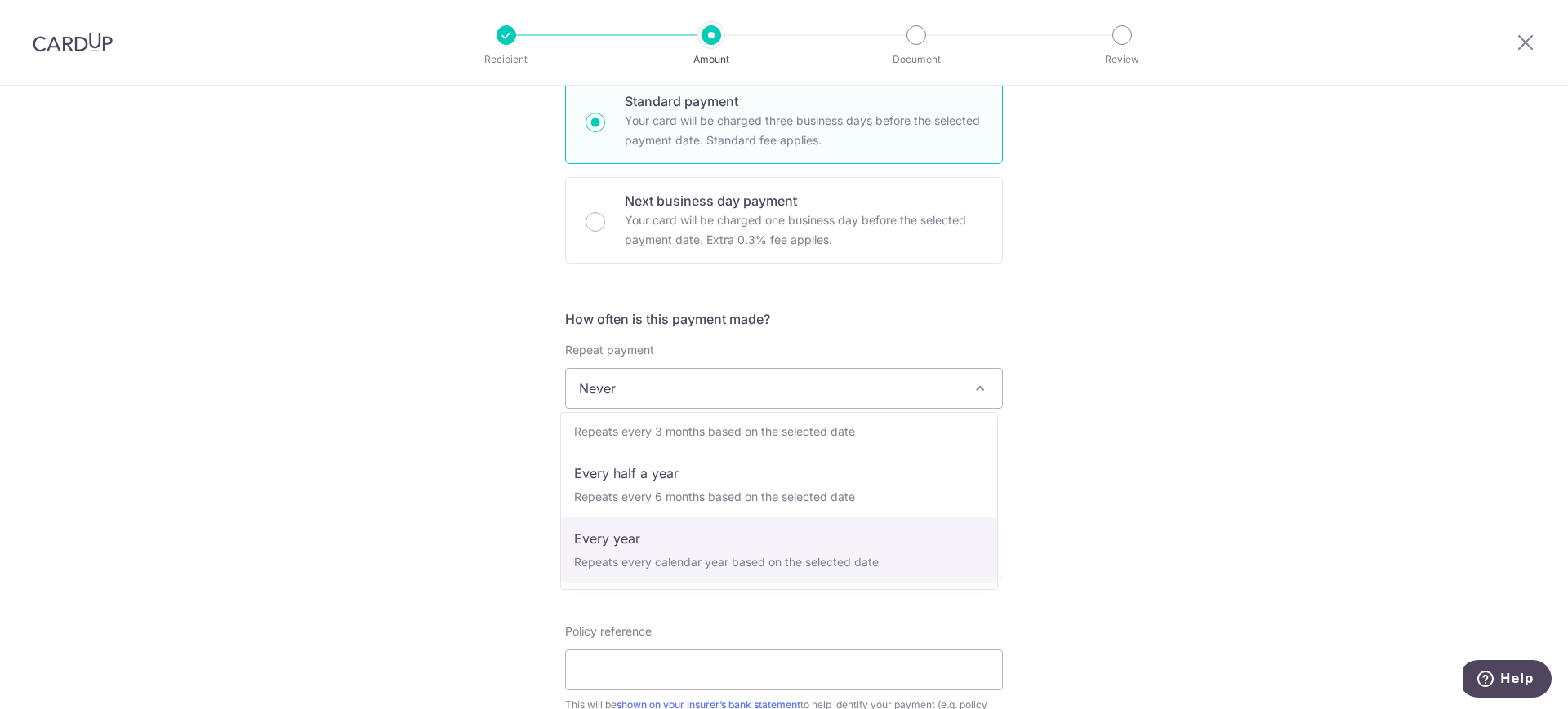
select select "6"
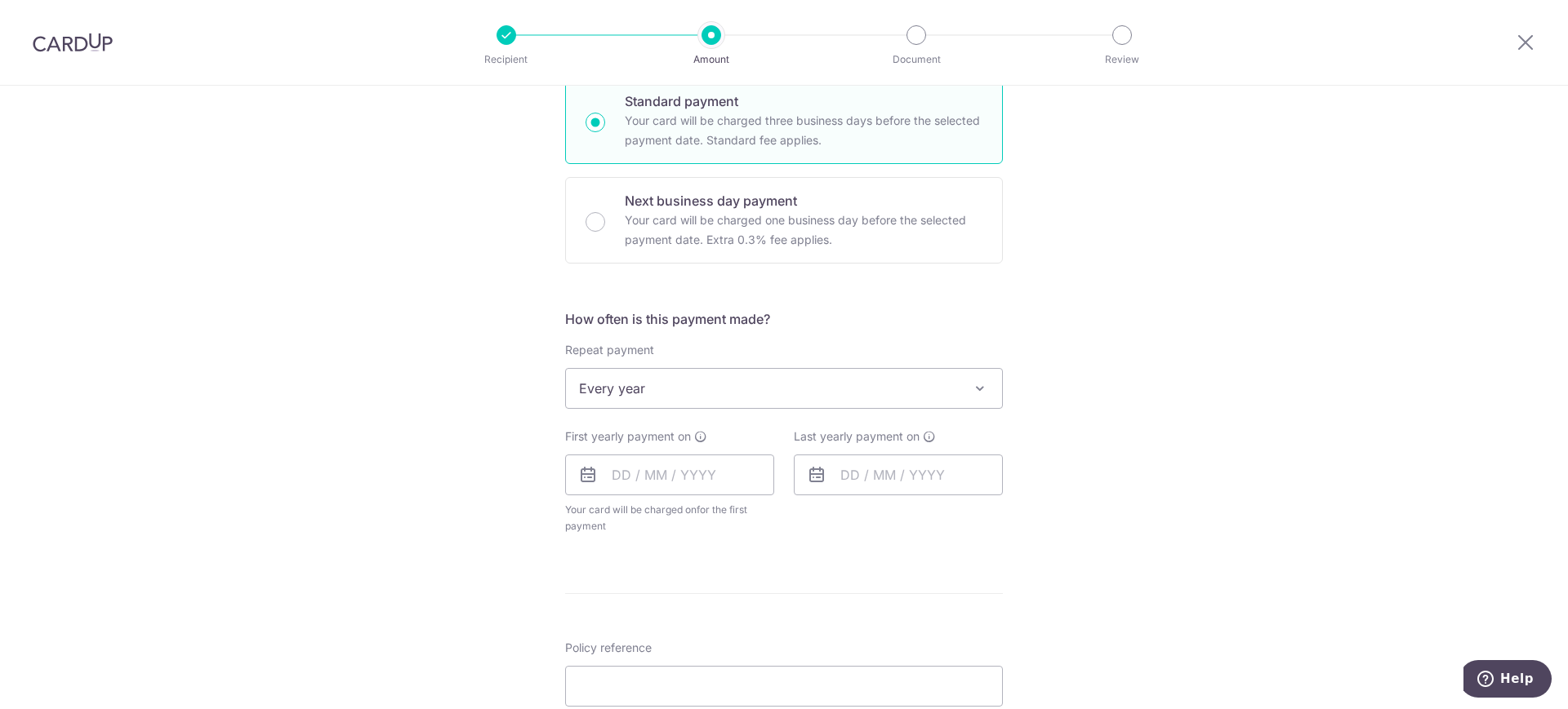
click at [1073, 479] on div "Tell us more about your payment Enter payment amount SGD 7,132.89 7132.89 Selec…" at bounding box center [784, 423] width 1568 height 1493
click at [627, 481] on input "text" at bounding box center [669, 475] width 209 height 41
click at [1066, 497] on div "Tell us more about your payment Enter payment amount SGD 7,132.89 7132.89 Selec…" at bounding box center [784, 423] width 1568 height 1493
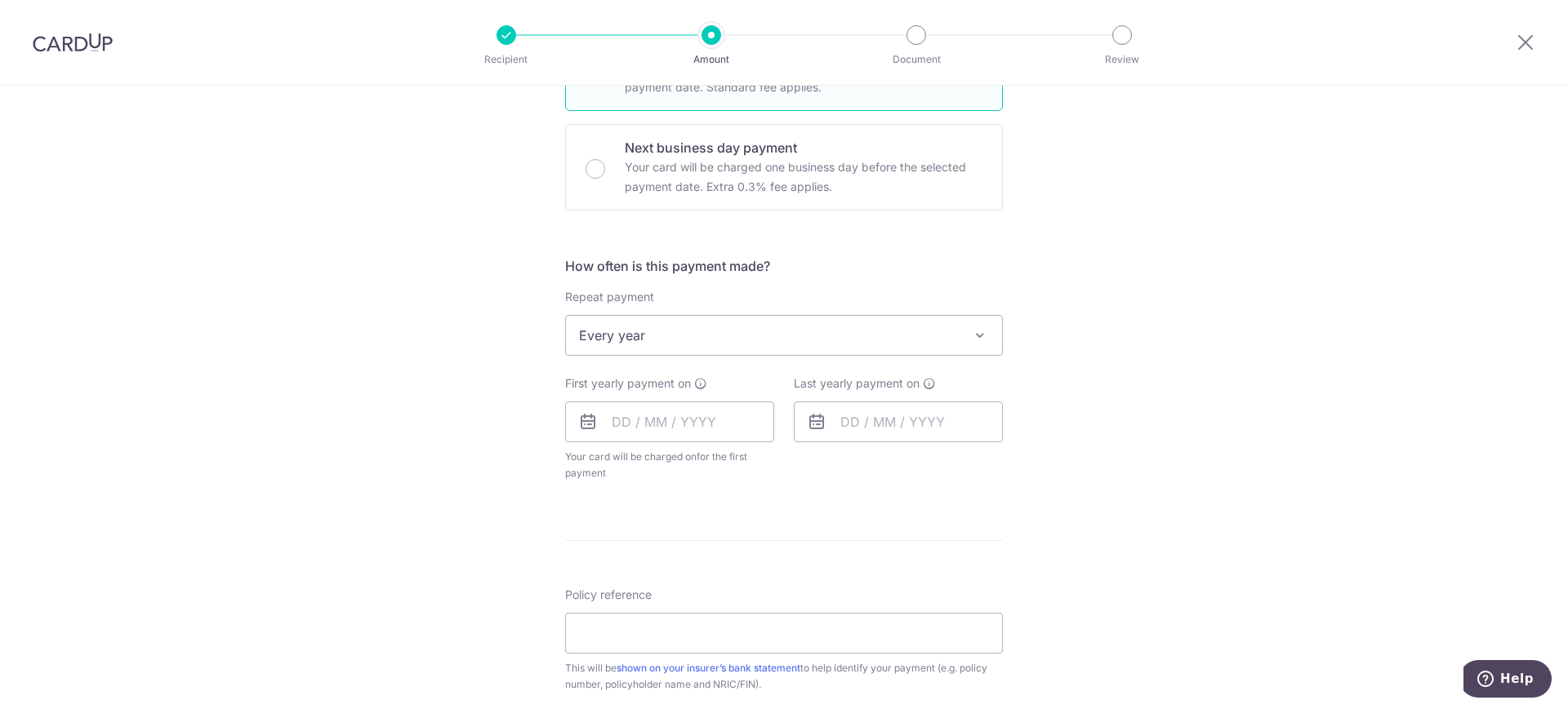
scroll to position [510, 0]
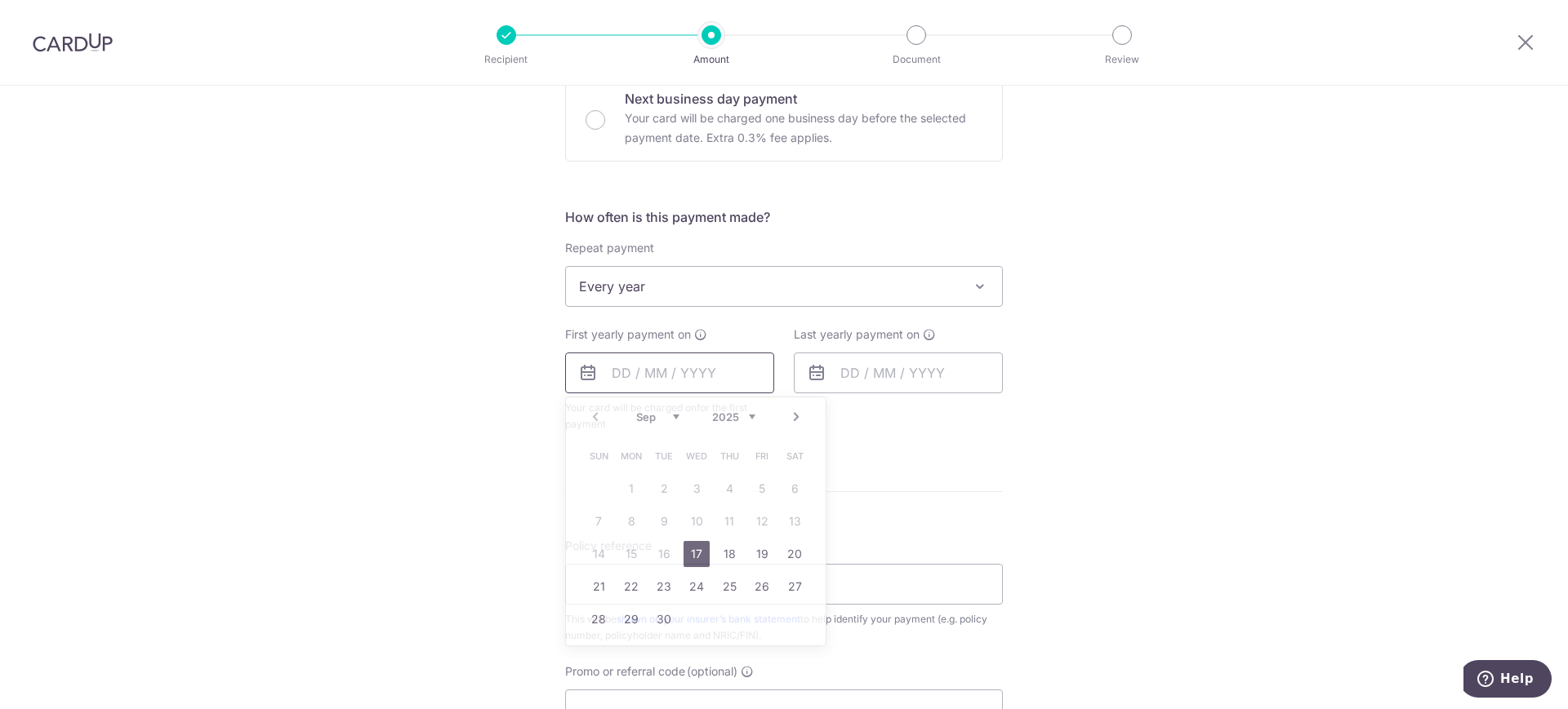
click at [704, 371] on input "text" at bounding box center [669, 373] width 209 height 41
click at [690, 557] on link "17" at bounding box center [696, 554] width 26 height 26
type input "[DATE]"
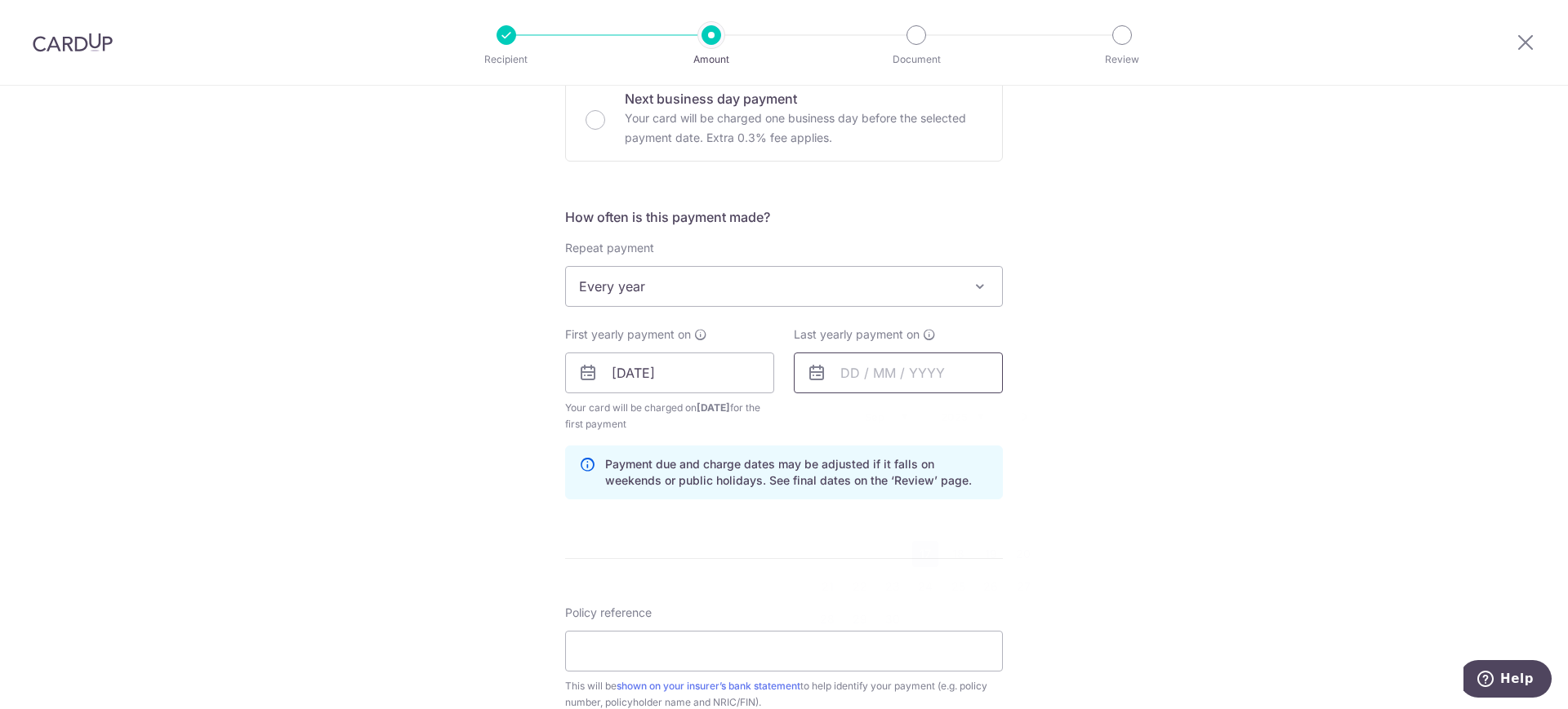
click at [853, 382] on input "text" at bounding box center [898, 373] width 209 height 41
click at [979, 413] on div "Prev Next Sep Oct Nov Dec 2025 2026 2027 2028 2029 2030 2031 2032 2033 2034 2035" at bounding box center [924, 417] width 260 height 39
click at [976, 414] on select "2025 2026 2027 2028 2029 2030 2031 2032 2033 2034 2035" at bounding box center [962, 417] width 43 height 13
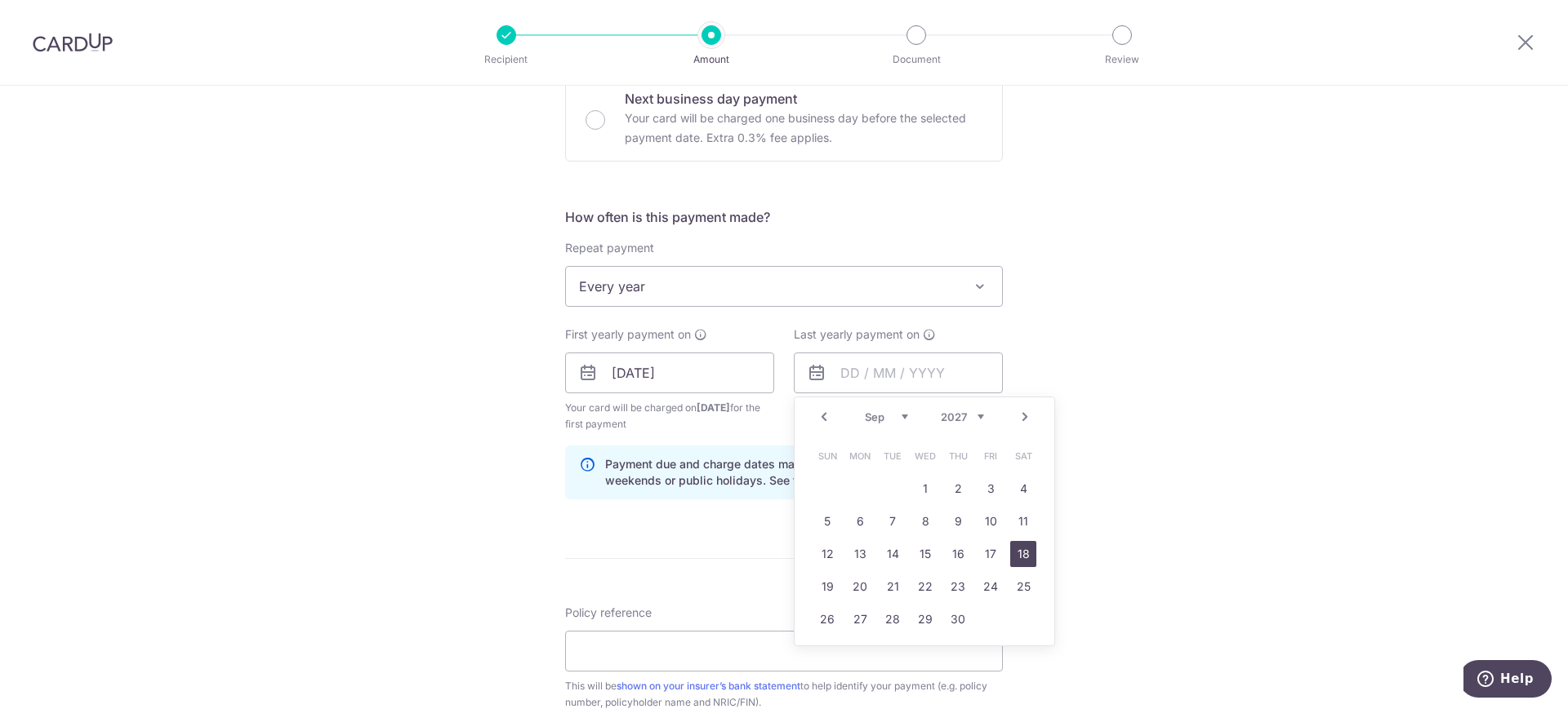
click at [1010, 554] on link "18" at bounding box center [1023, 554] width 26 height 26
type input "18/09/2027"
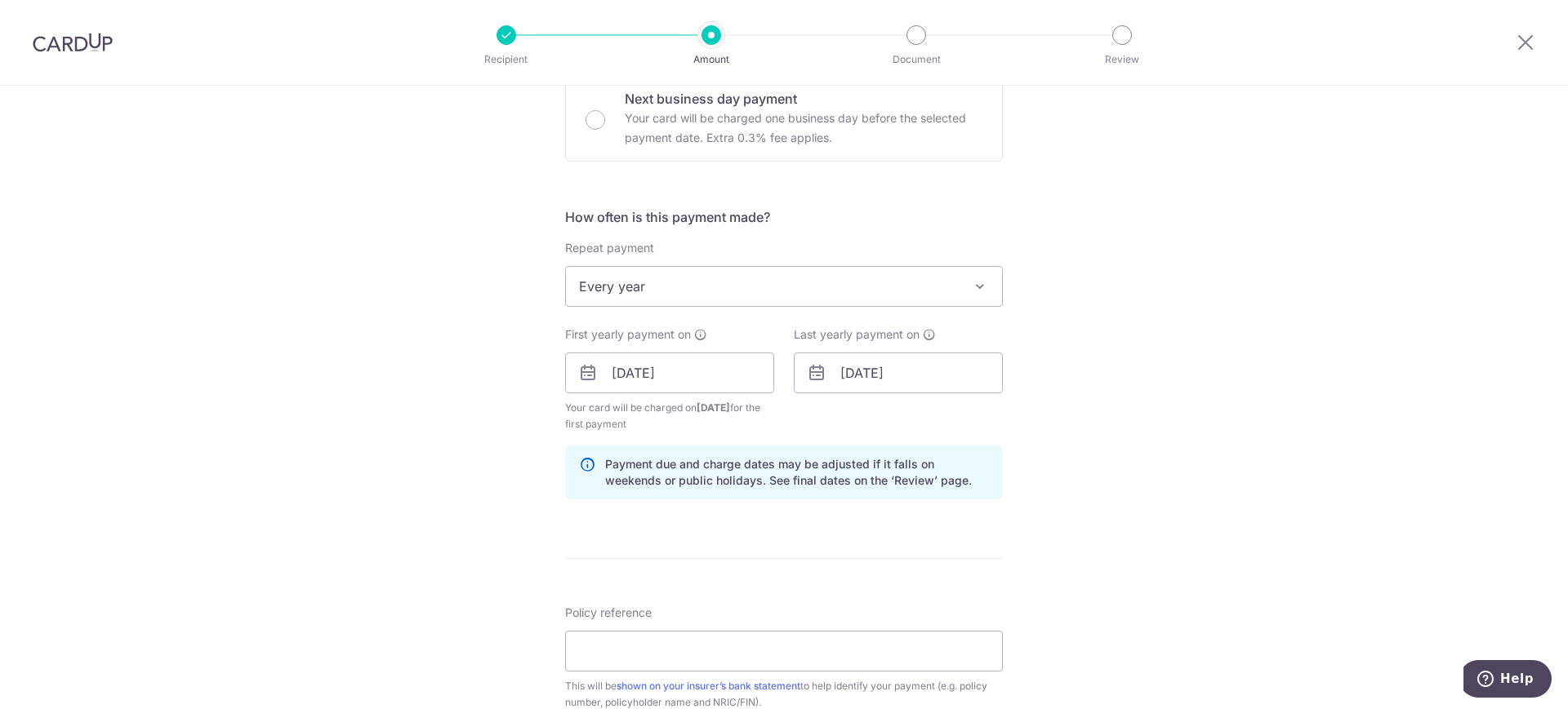
click at [1090, 463] on div "Tell us more about your payment Enter payment amount SGD 7,132.89 7132.89 Selec…" at bounding box center [784, 356] width 1568 height 1560
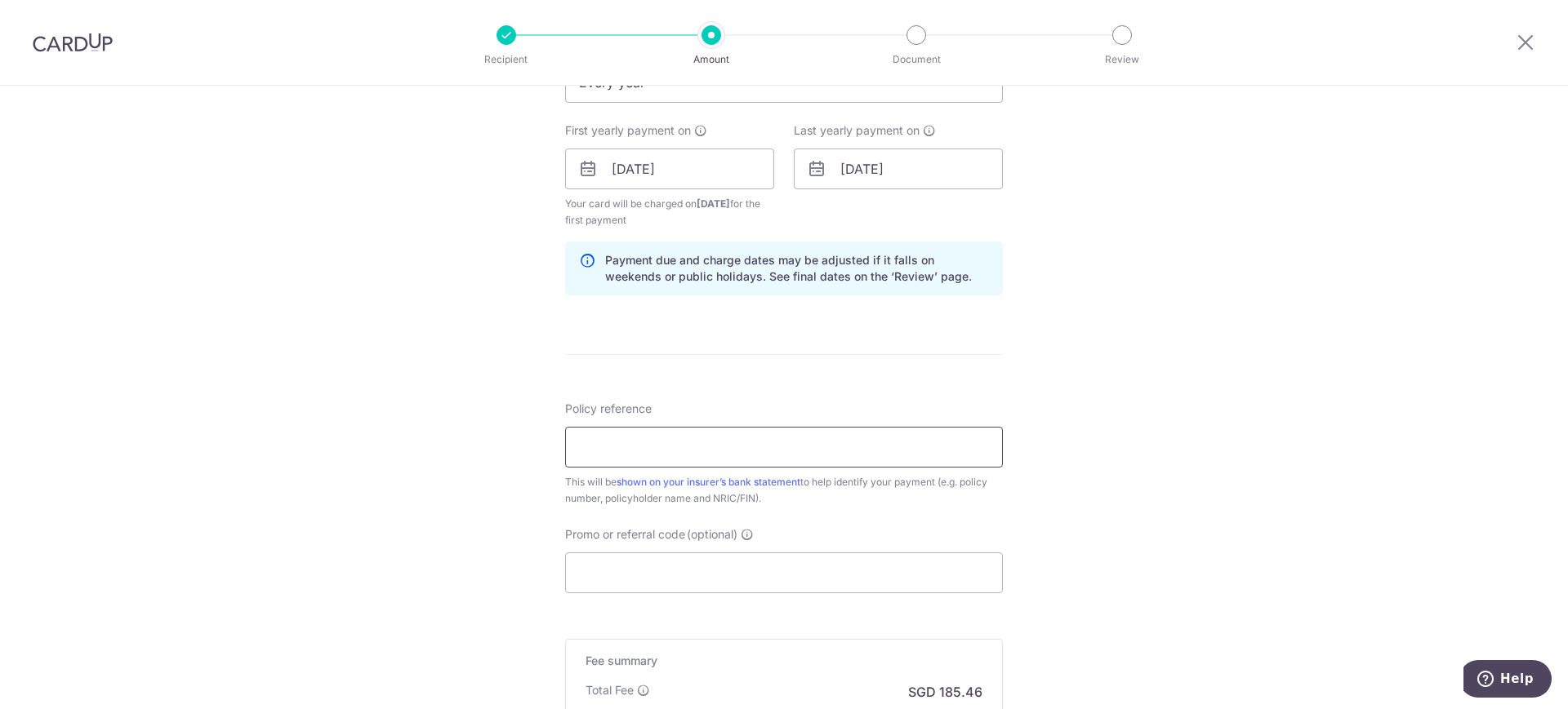
click at [768, 443] on input "Policy reference" at bounding box center [784, 447] width 438 height 41
paste input "10045020"
type input "10045020"
click at [693, 566] on input "Promo or referral code (optional)" at bounding box center [784, 573] width 438 height 41
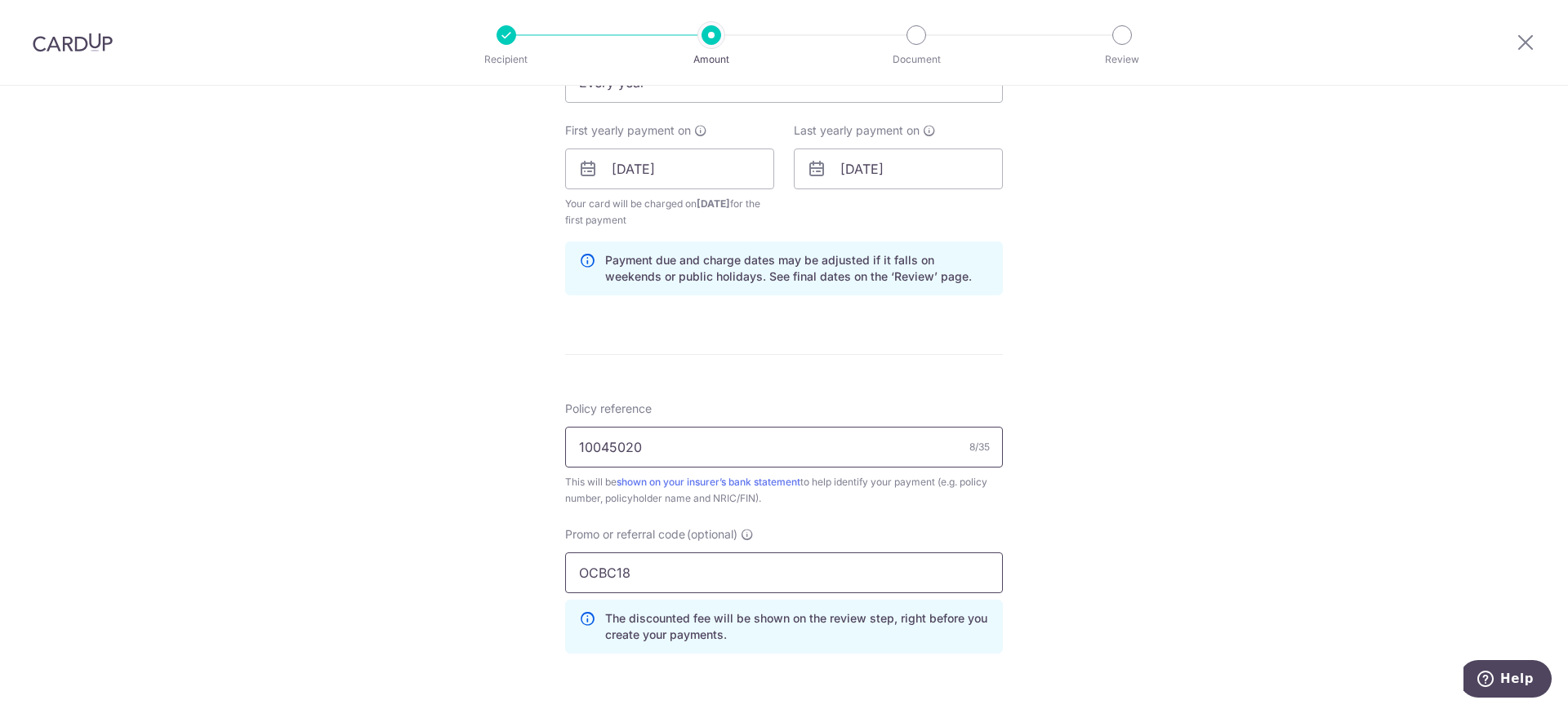
type input "OCBC18"
click at [822, 440] on input "10045020" at bounding box center [784, 447] width 438 height 41
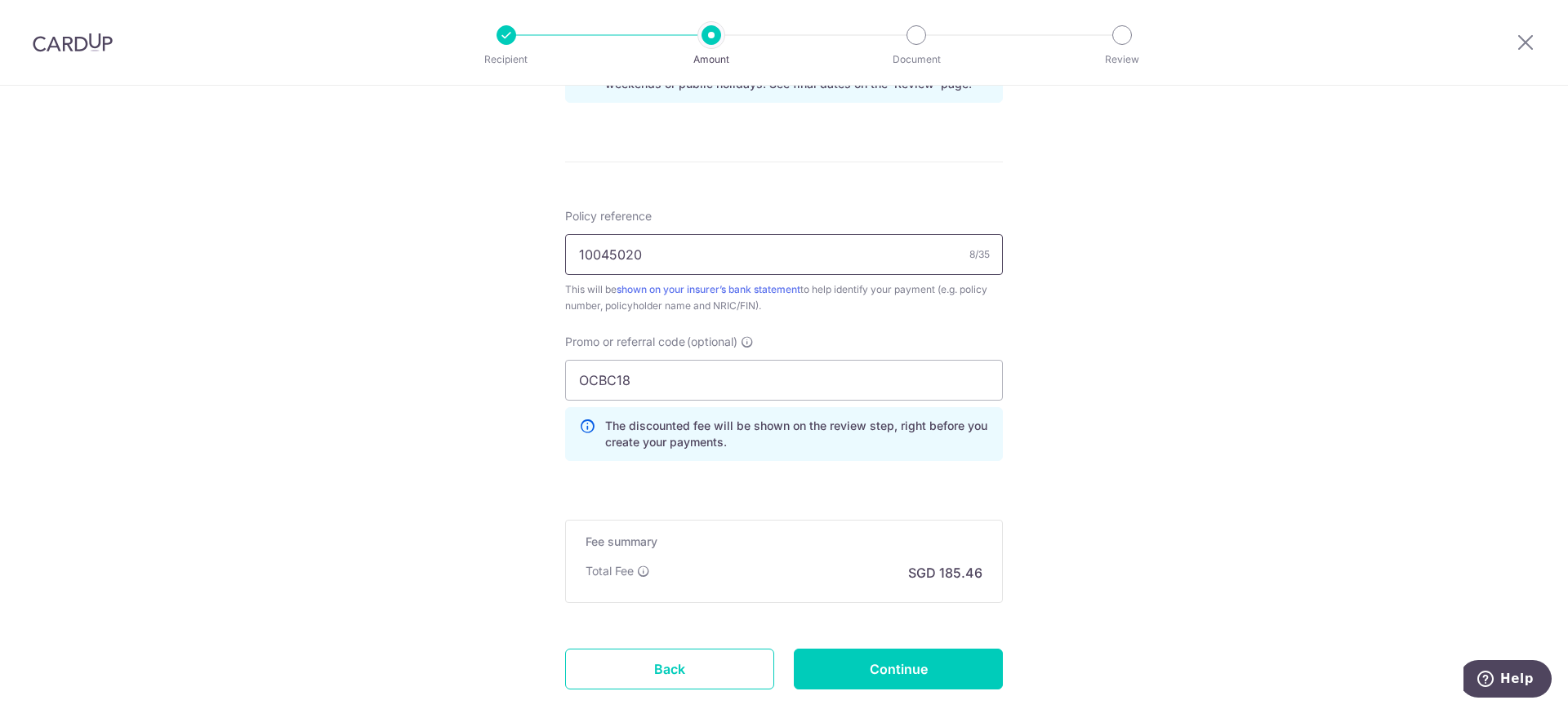
scroll to position [1010, 0]
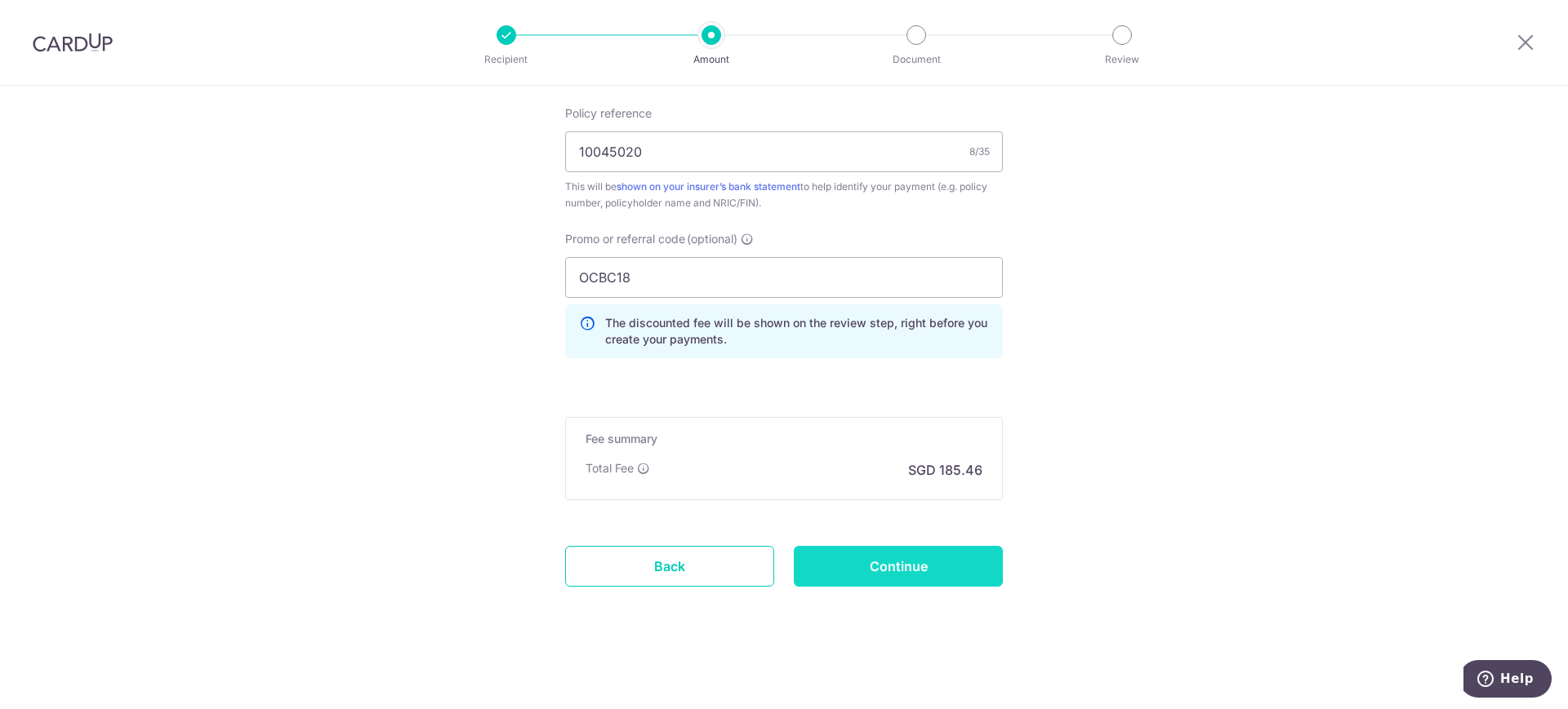
click at [946, 575] on input "Continue" at bounding box center [898, 566] width 209 height 41
type input "Create Schedule"
click at [847, 474] on div "Total Fee SGD 185.46" at bounding box center [784, 470] width 396 height 19
click at [675, 572] on link "Back" at bounding box center [669, 566] width 209 height 41
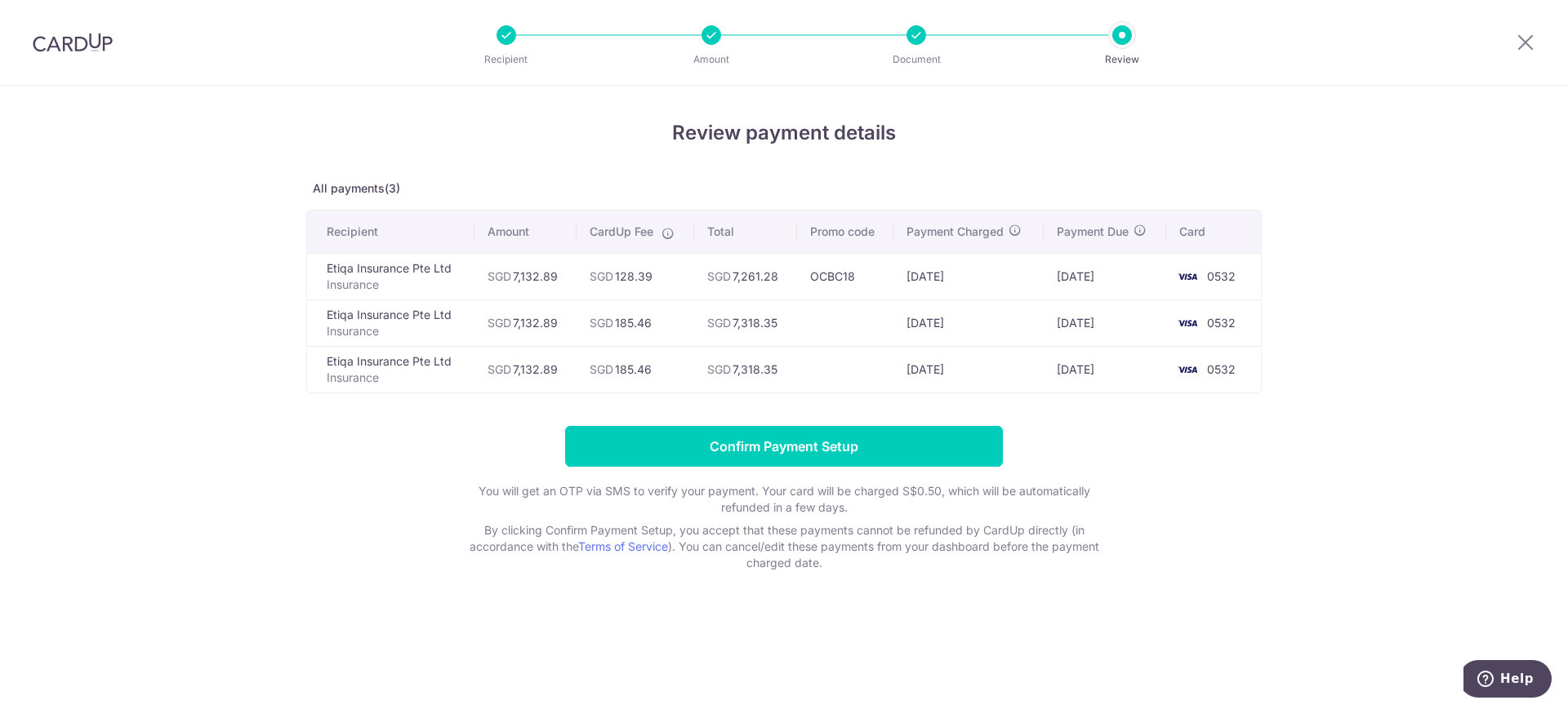
click at [1221, 476] on form "Confirm Payment Setup You will get an OTP via SMS to verify your payment. Your …" at bounding box center [784, 499] width 955 height 145
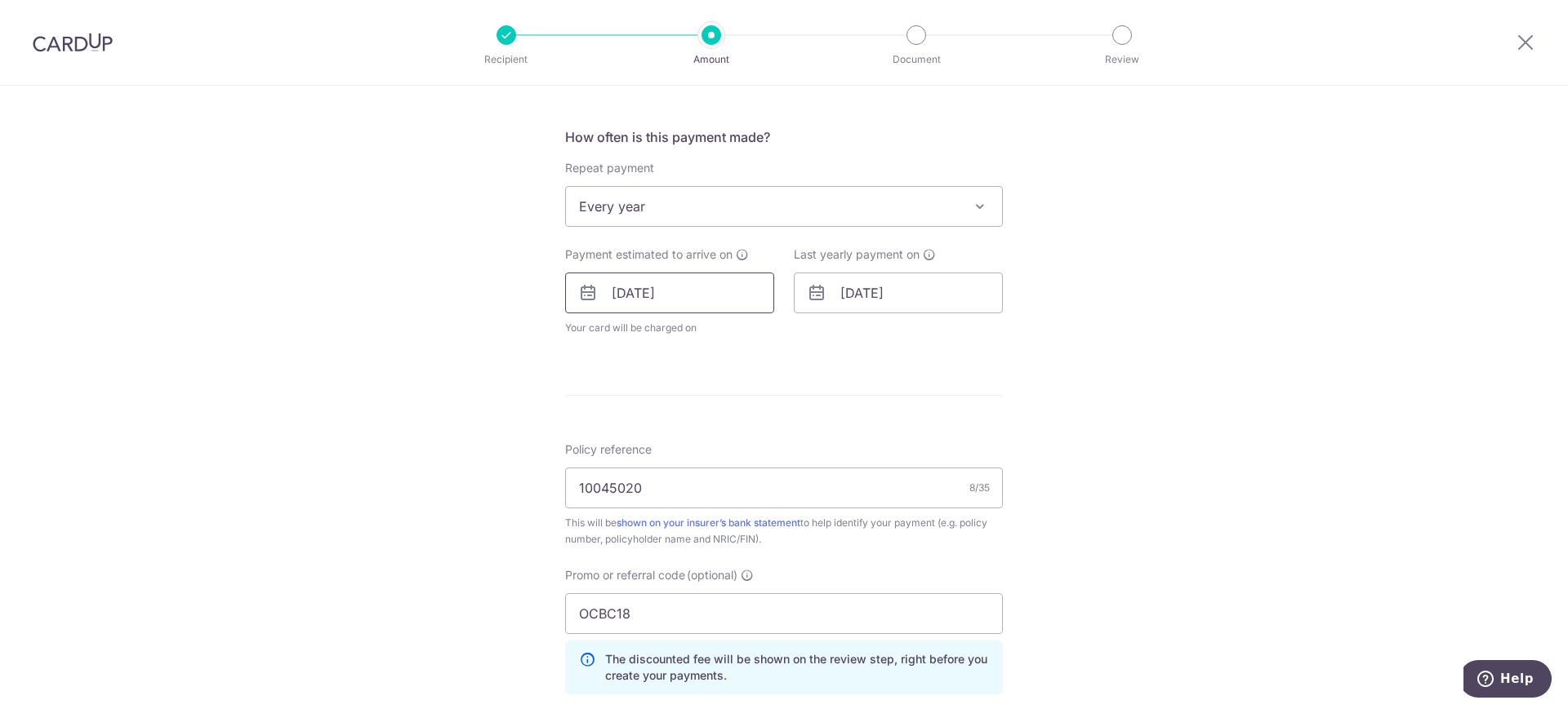
scroll to position [714, 0]
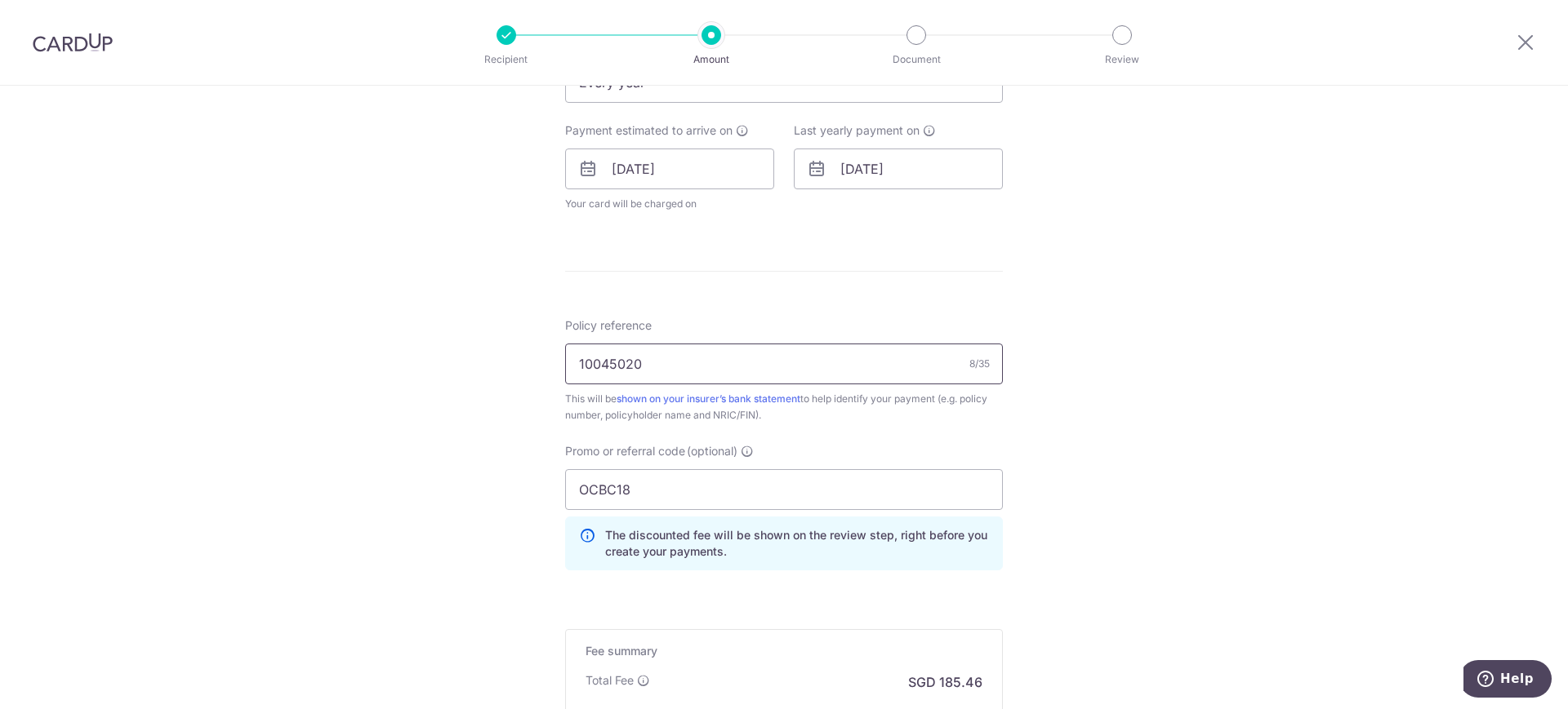
click at [755, 367] on input "10045020" at bounding box center [784, 364] width 438 height 41
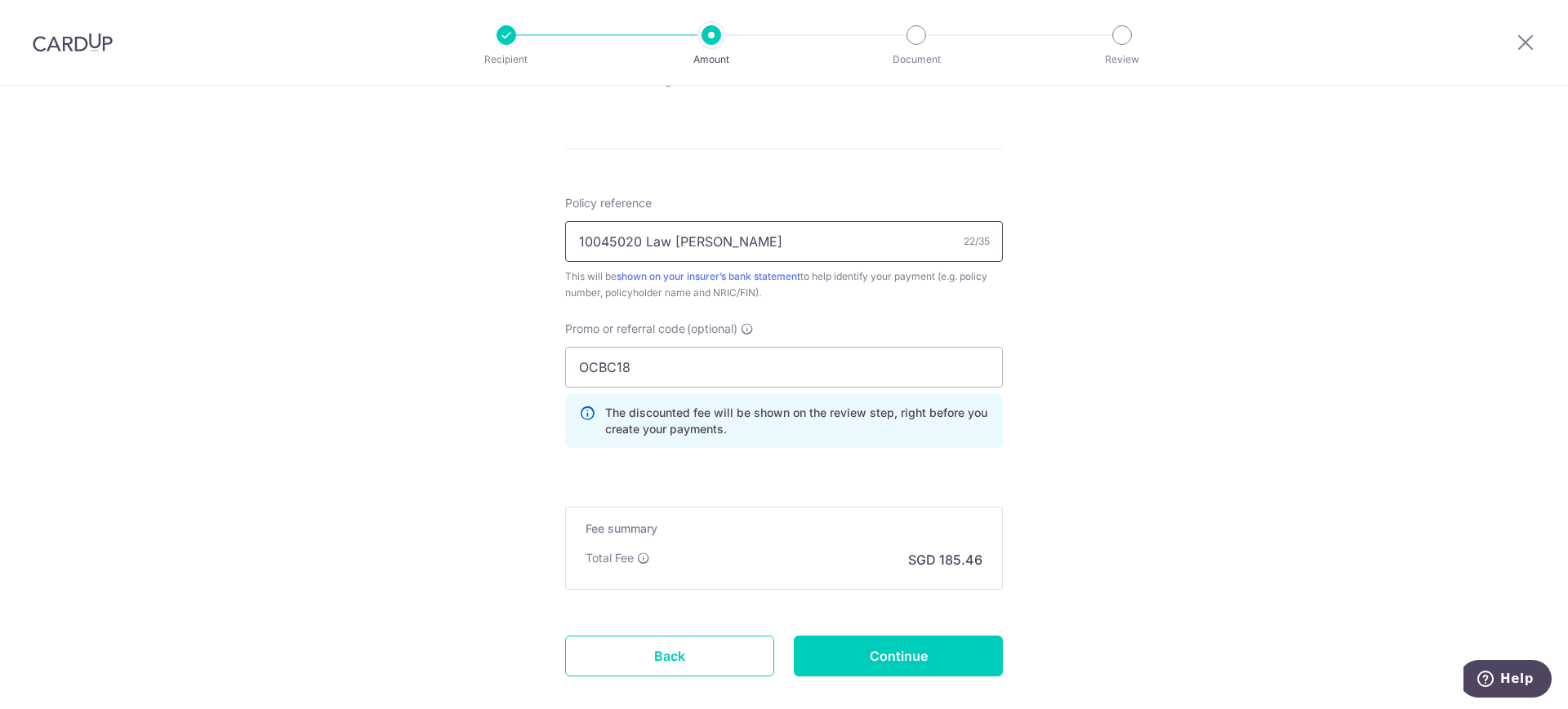
scroll to position [926, 0]
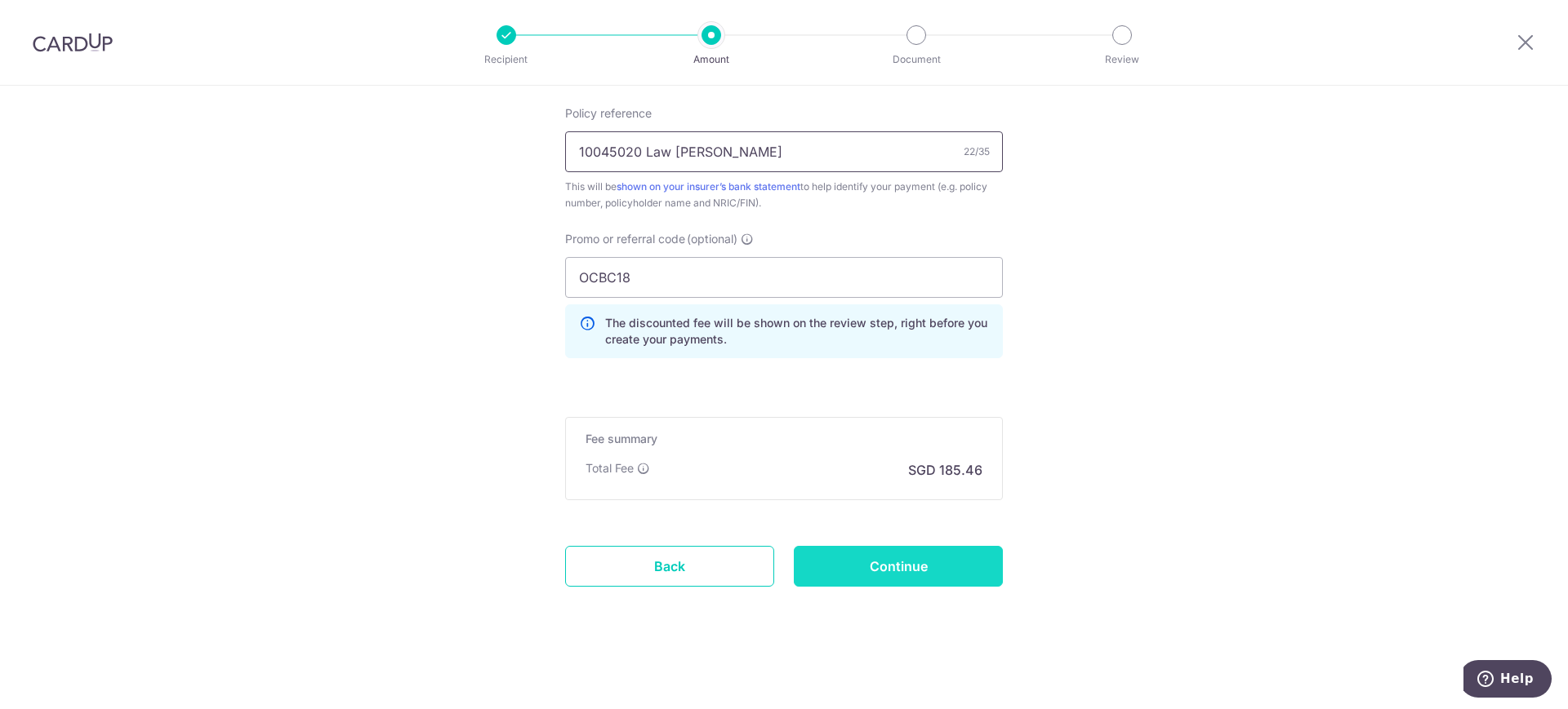
type input "10045020 Law [PERSON_NAME]"
click at [912, 567] on input "Continue" at bounding box center [898, 566] width 209 height 41
type input "Update Schedule"
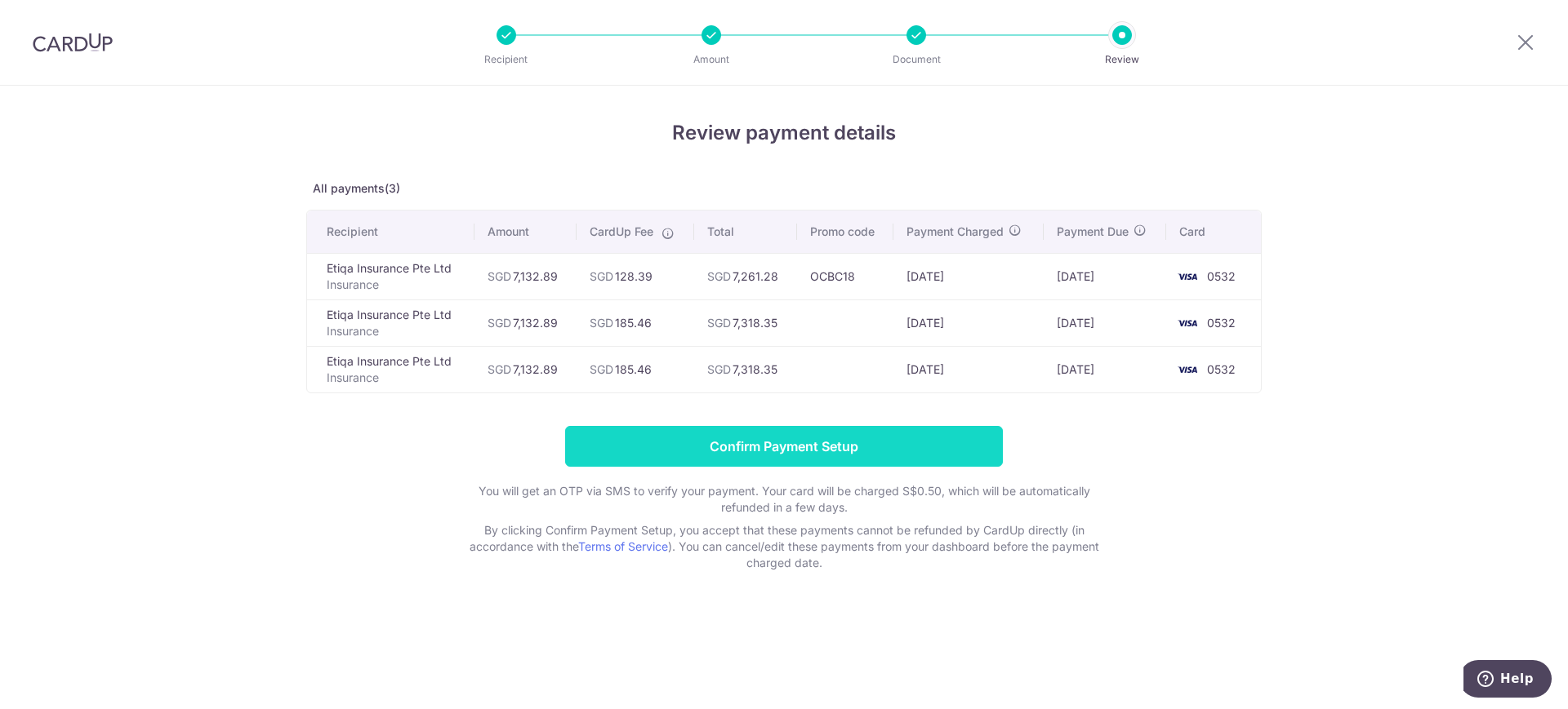
click at [902, 443] on input "Confirm Payment Setup" at bounding box center [784, 446] width 438 height 41
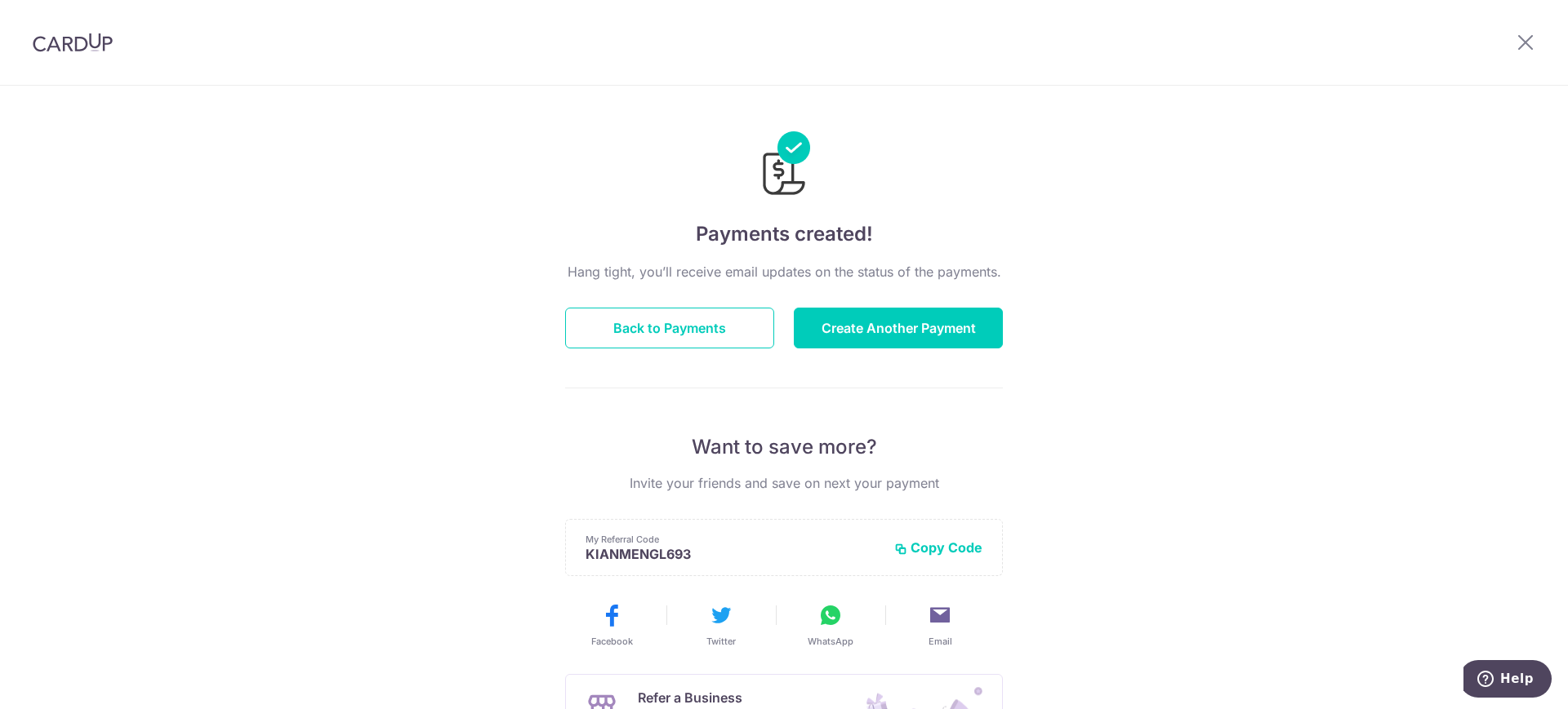
click at [1242, 362] on div "Payments created! Hang tight, you’ll receive email updates on the status of the…" at bounding box center [784, 521] width 1568 height 872
click at [675, 330] on button "Back to Payments" at bounding box center [669, 328] width 209 height 41
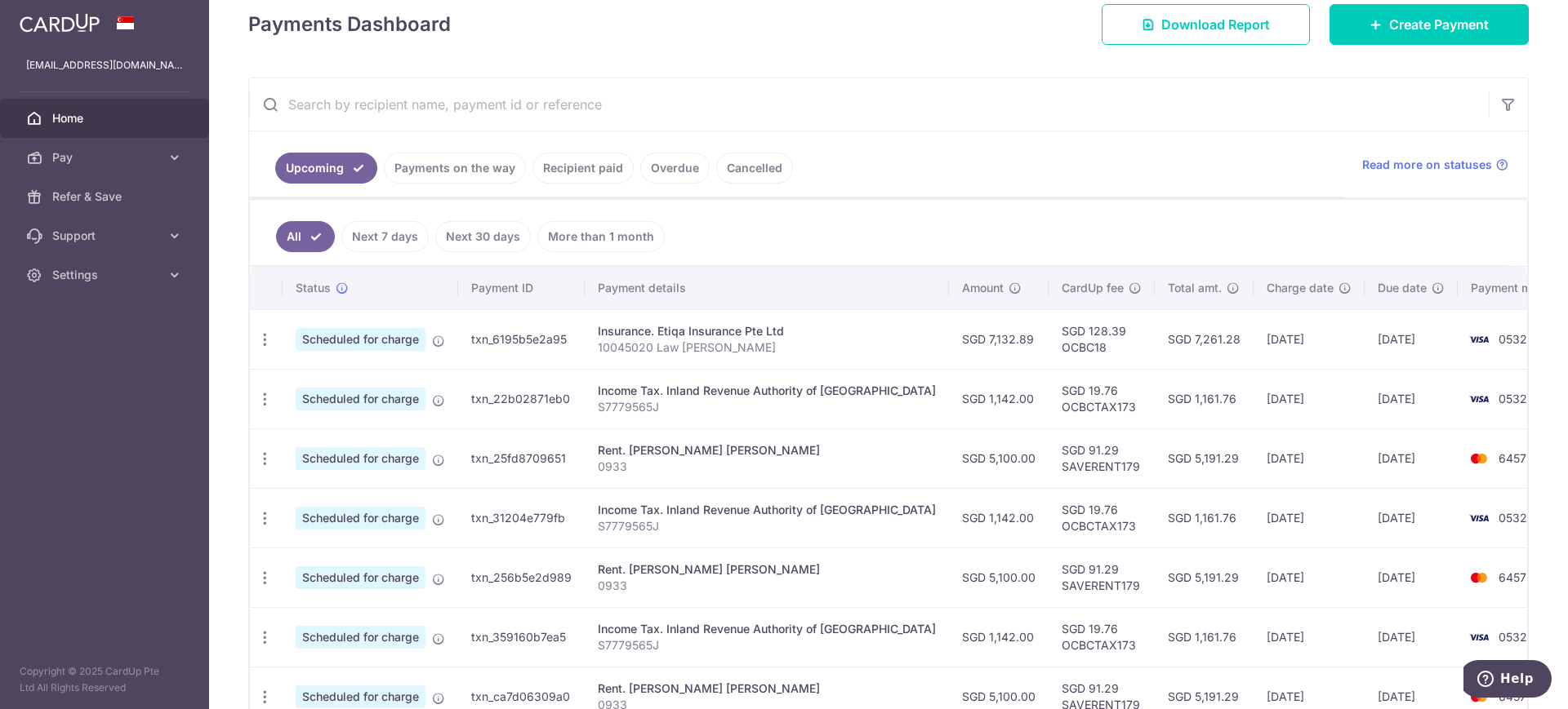
scroll to position [306, 0]
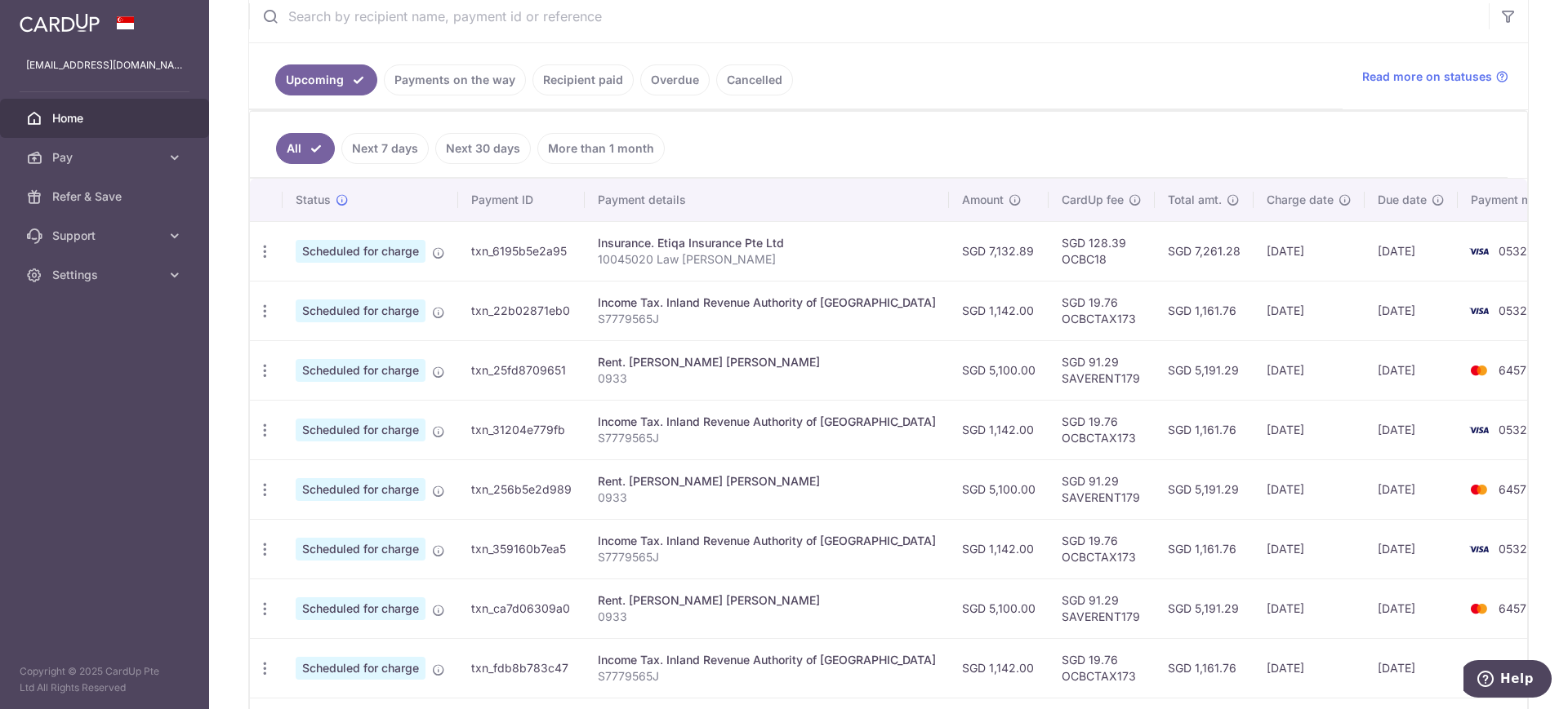
drag, startPoint x: 675, startPoint y: 241, endPoint x: 789, endPoint y: 241, distance: 114.0
click at [789, 241] on div "Insurance. Etiqa Insurance Pte Ltd" at bounding box center [767, 243] width 338 height 16
click at [780, 255] on p "10045020 Law [PERSON_NAME]" at bounding box center [767, 259] width 338 height 16
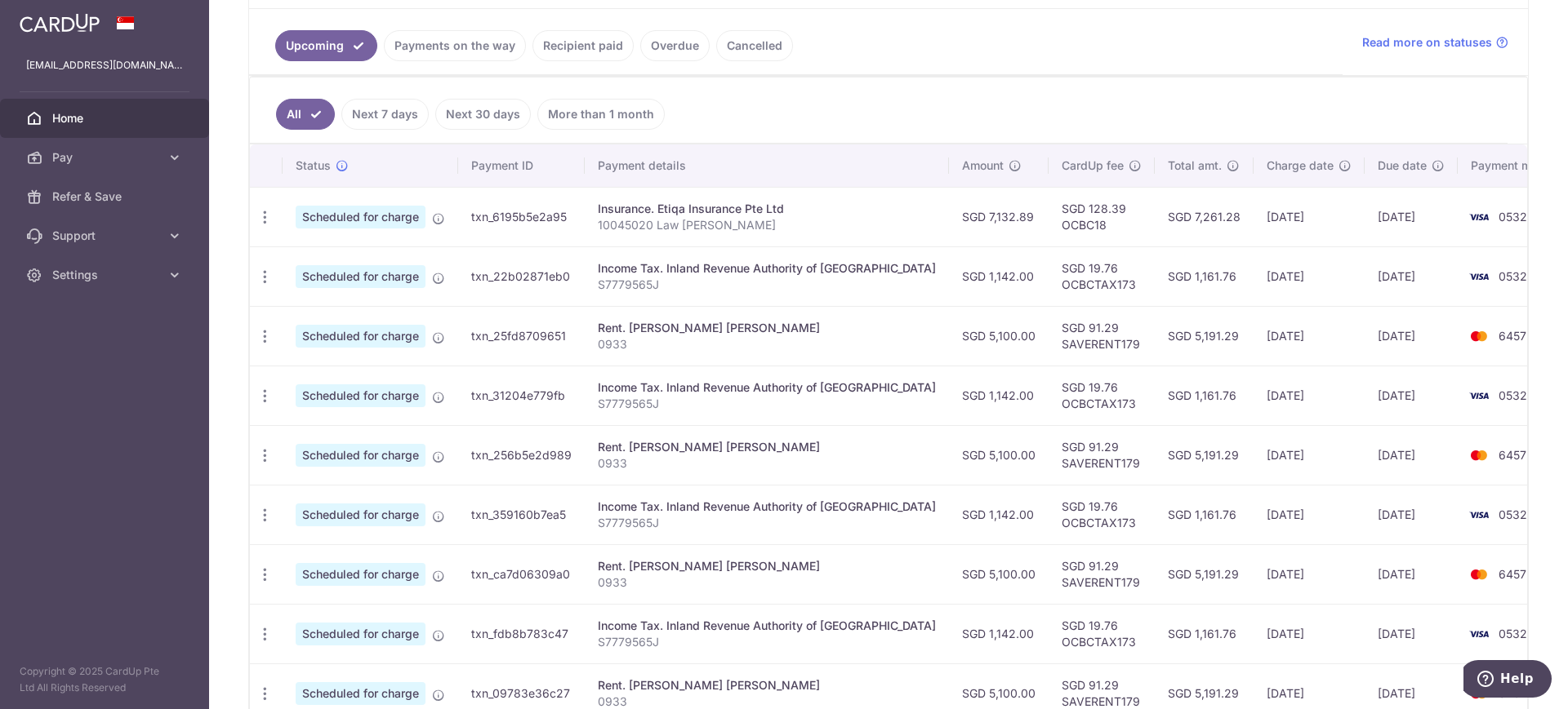
scroll to position [329, 0]
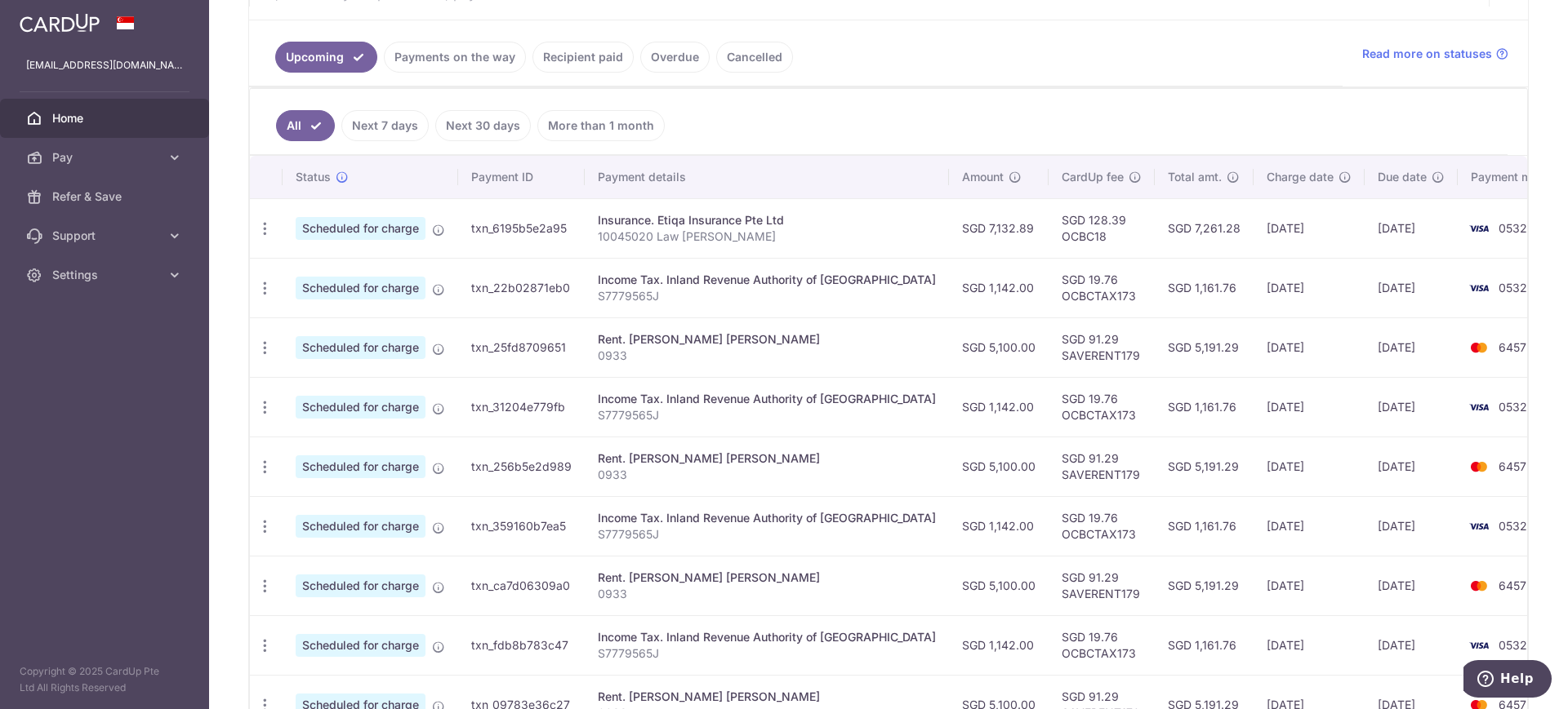
drag, startPoint x: 1061, startPoint y: 348, endPoint x: 750, endPoint y: 327, distance: 311.7
click at [750, 327] on tr "Update payment Cancel payment Scheduled for charge txn_25fd8709651 Rent. [PERSO…" at bounding box center [915, 347] width 1331 height 60
click at [1364, 340] on td "[DATE]" at bounding box center [1411, 347] width 93 height 60
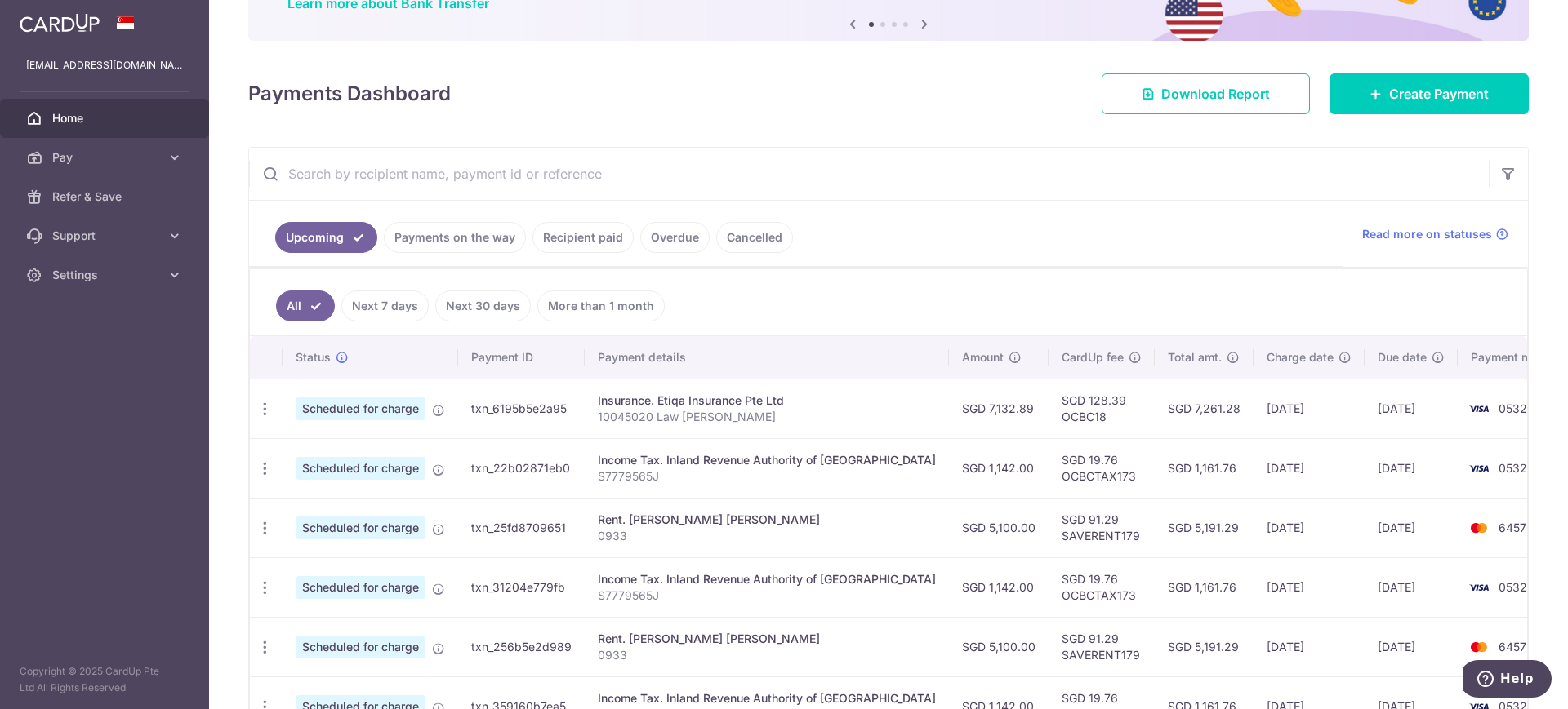
scroll to position [0, 0]
